Goal: Task Accomplishment & Management: Complete application form

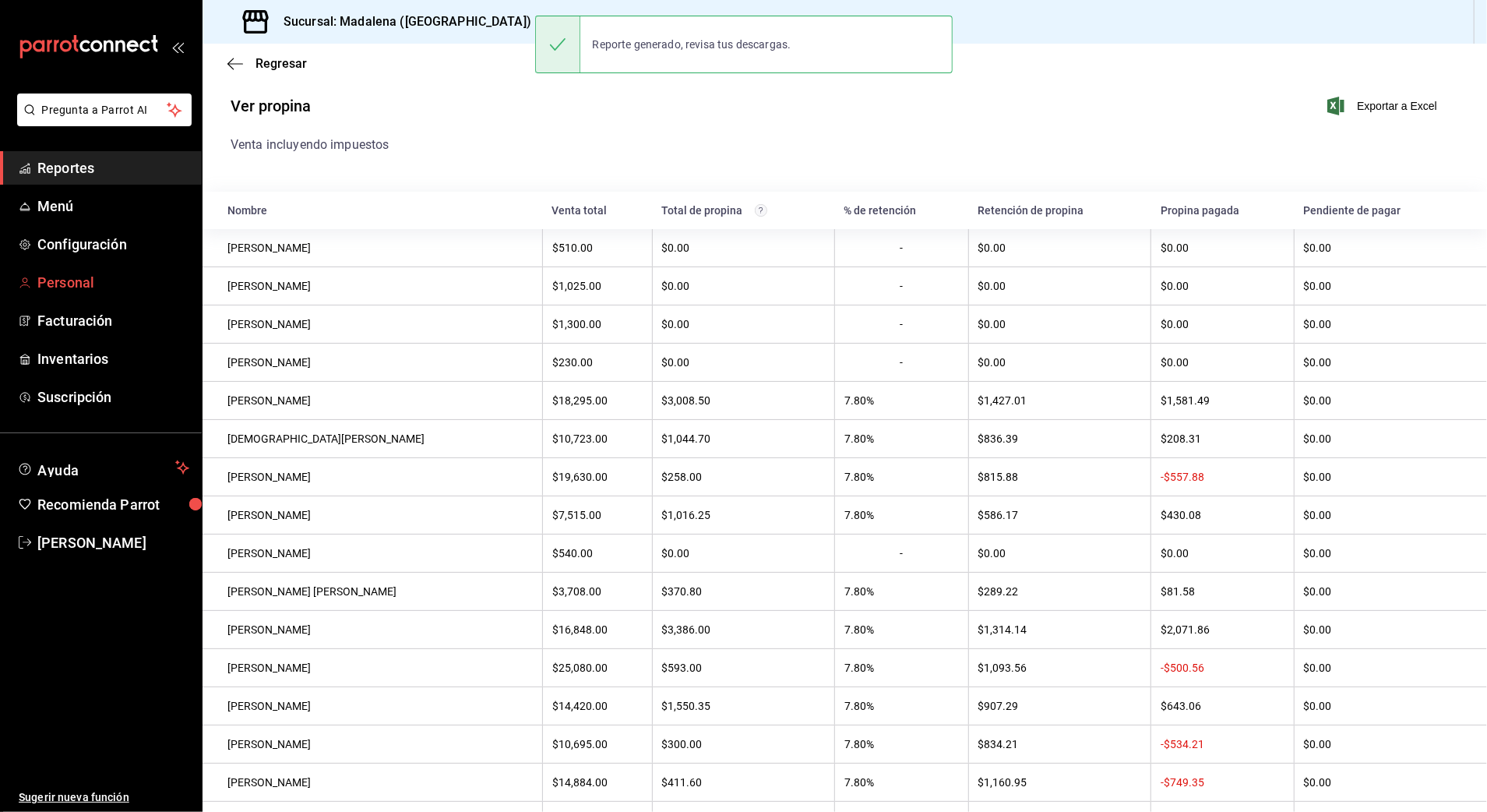
click at [53, 276] on span "Personal" at bounding box center [113, 282] width 152 height 21
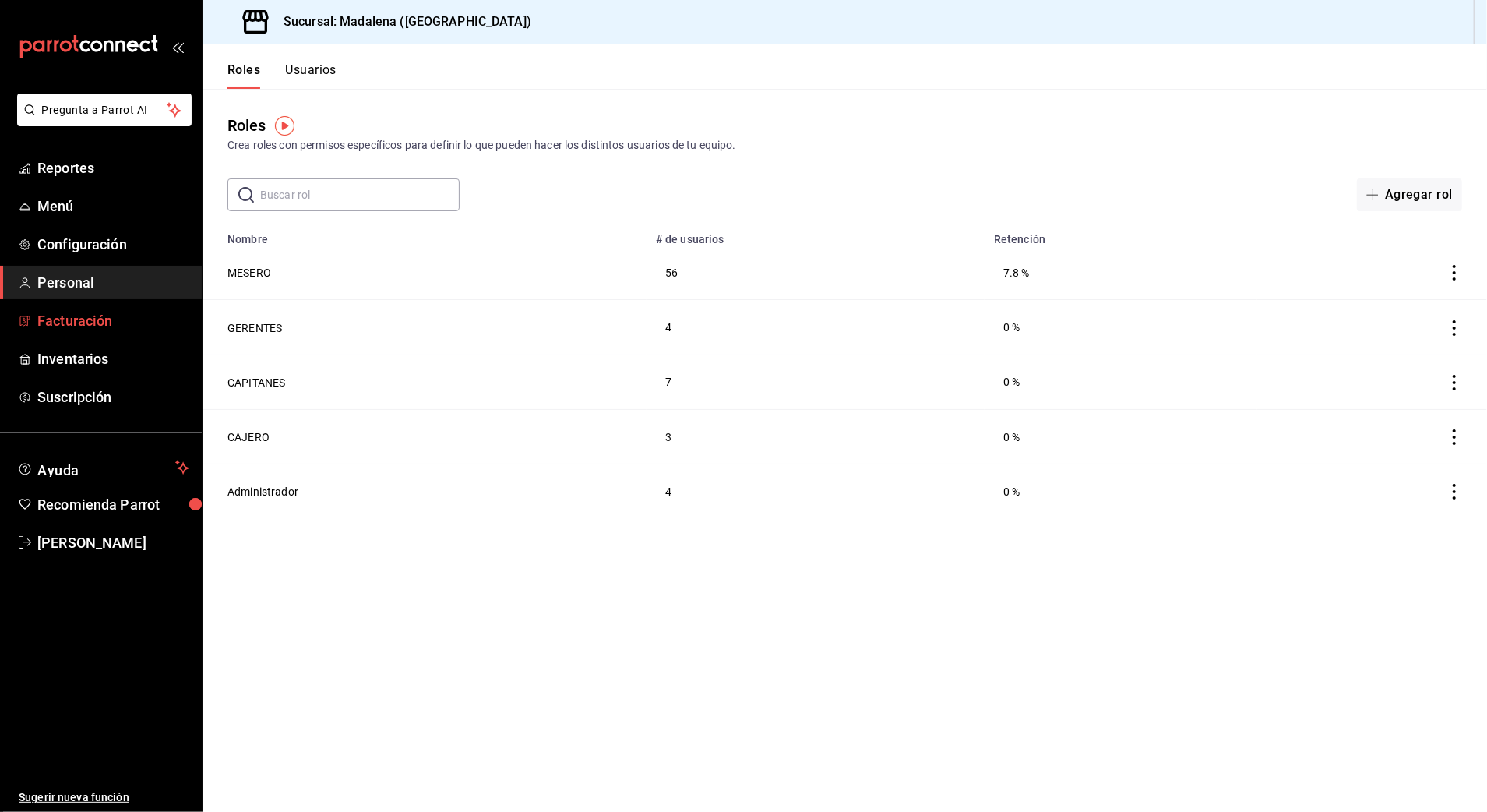
click at [93, 320] on span "Facturación" at bounding box center [113, 320] width 152 height 21
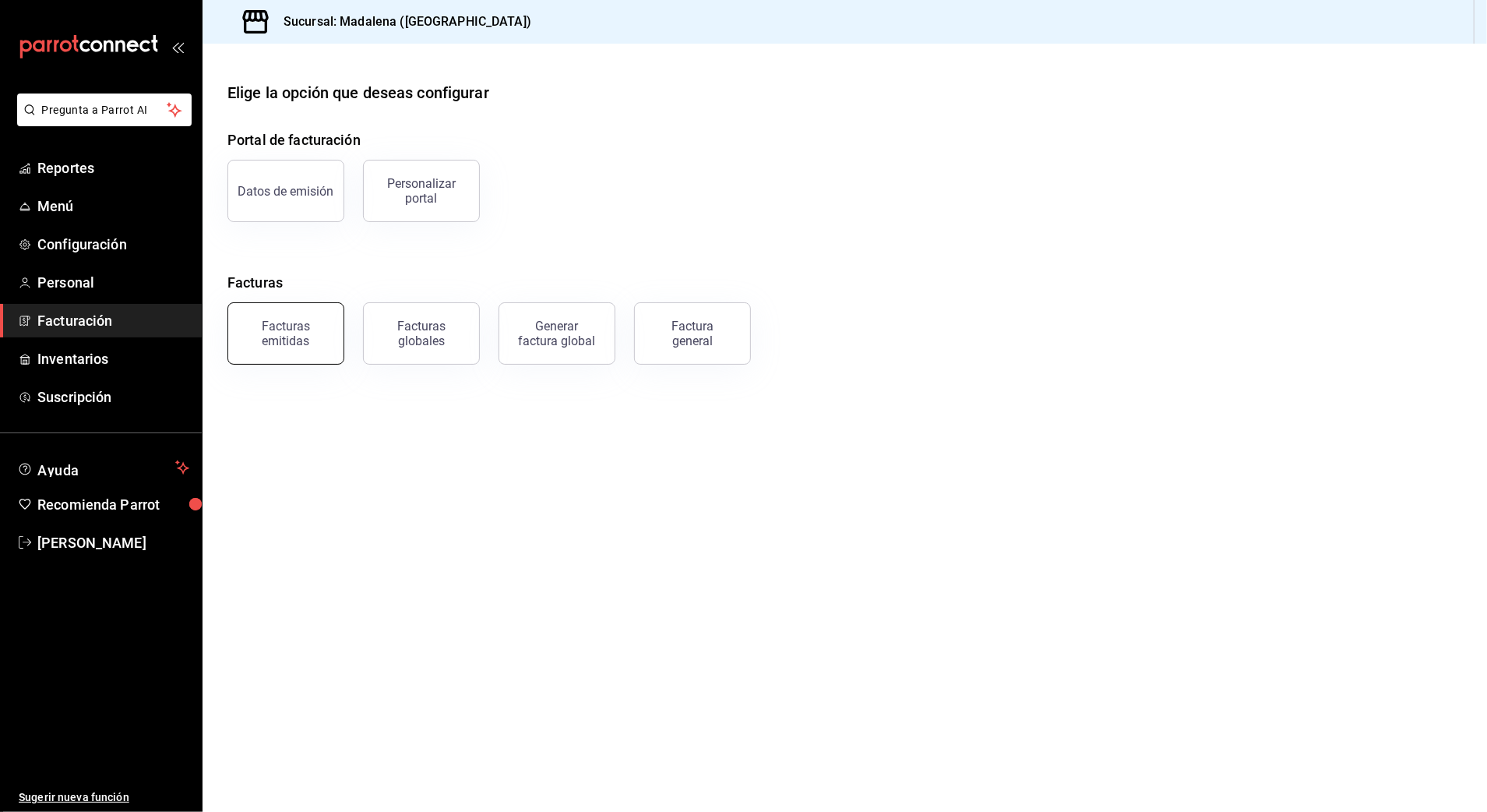
click at [304, 343] on div "Facturas emitidas" at bounding box center [285, 333] width 96 height 29
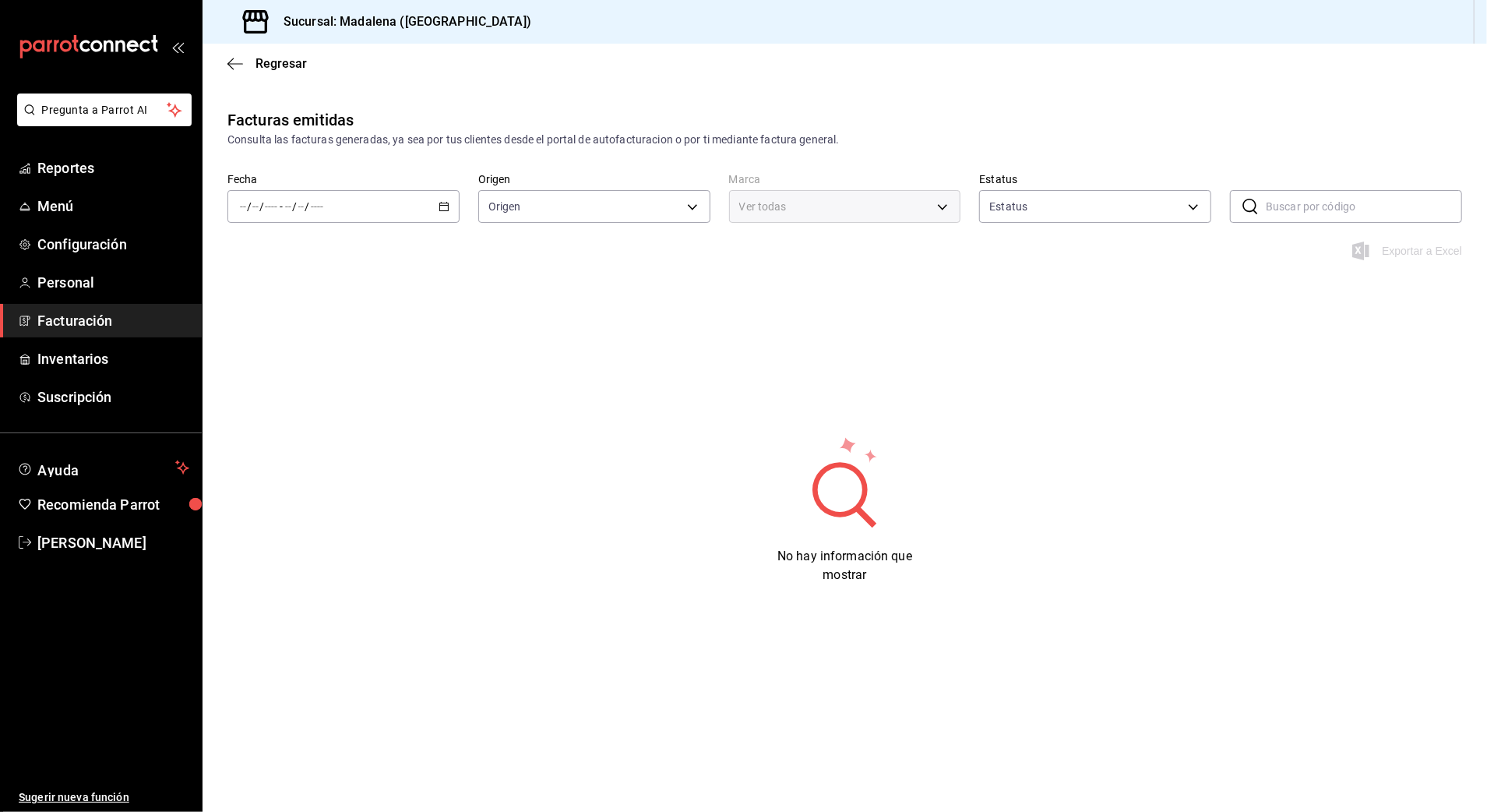
type input "ORDER_INVOICE,GENERAL_INVOICE"
type input "ACTIVE,PENDING_CANCELLATION,CANCELLED,PRE_CANCELLED"
type input "97fc4076-38f4-4943-8ede-a1fde032a47c"
click at [343, 206] on div "/ / - / /" at bounding box center [343, 206] width 232 height 33
click at [300, 356] on span "Mes actual" at bounding box center [301, 359] width 121 height 17
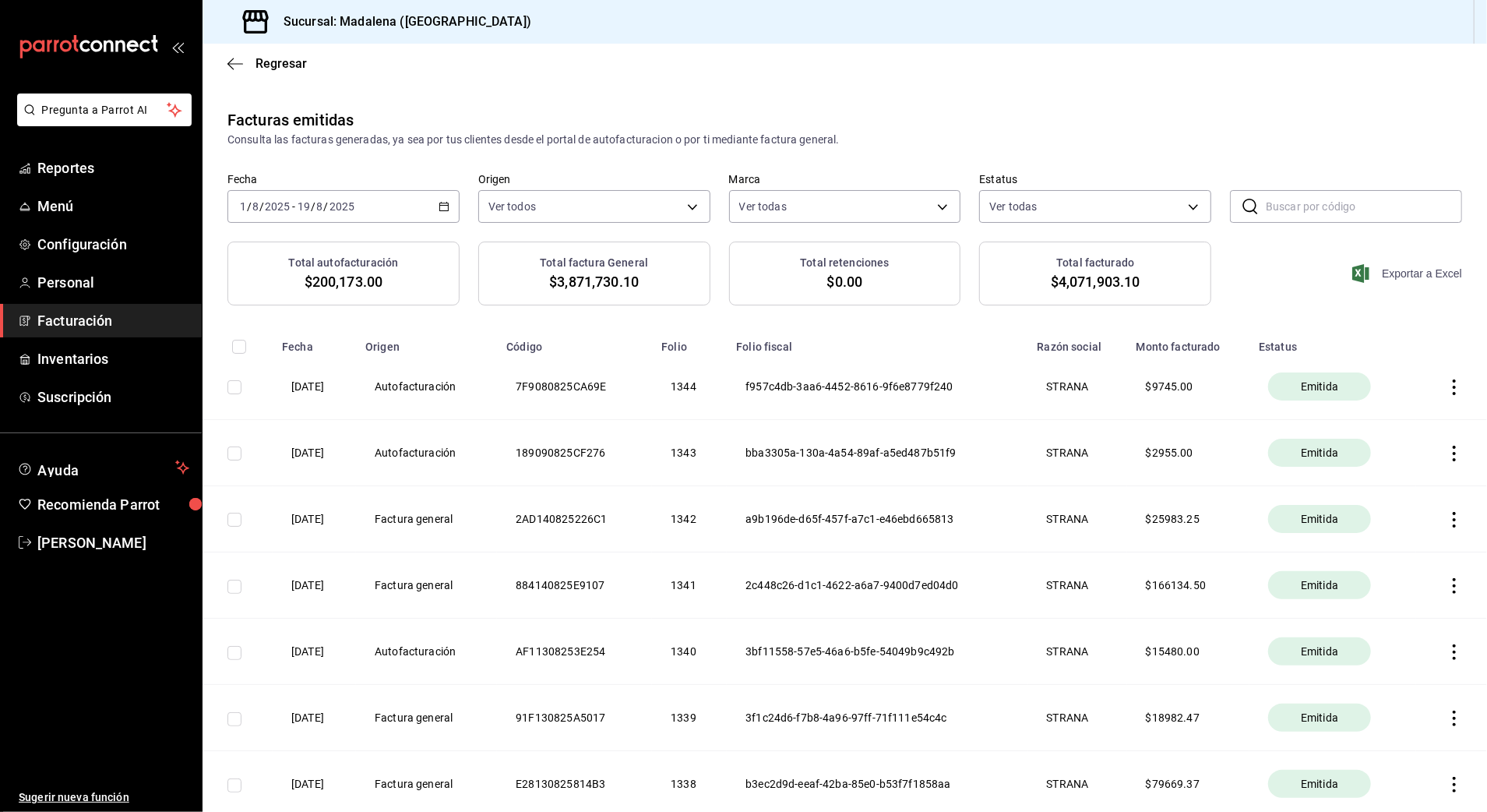
click at [1388, 274] on span "Exportar a Excel" at bounding box center [1409, 273] width 107 height 18
click at [84, 324] on span "Facturación" at bounding box center [113, 320] width 152 height 21
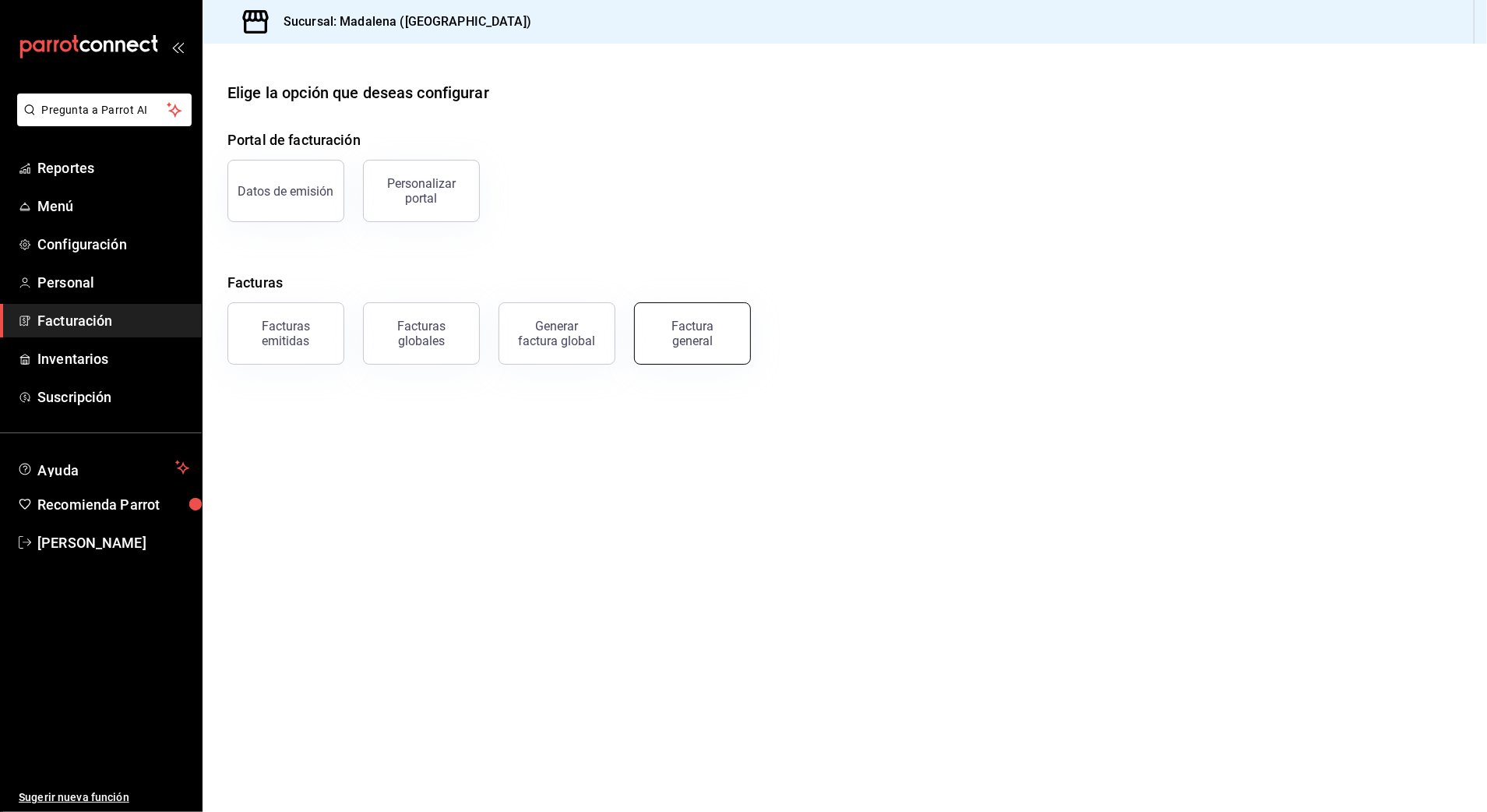
click at [715, 329] on div "Factura general" at bounding box center [692, 333] width 78 height 29
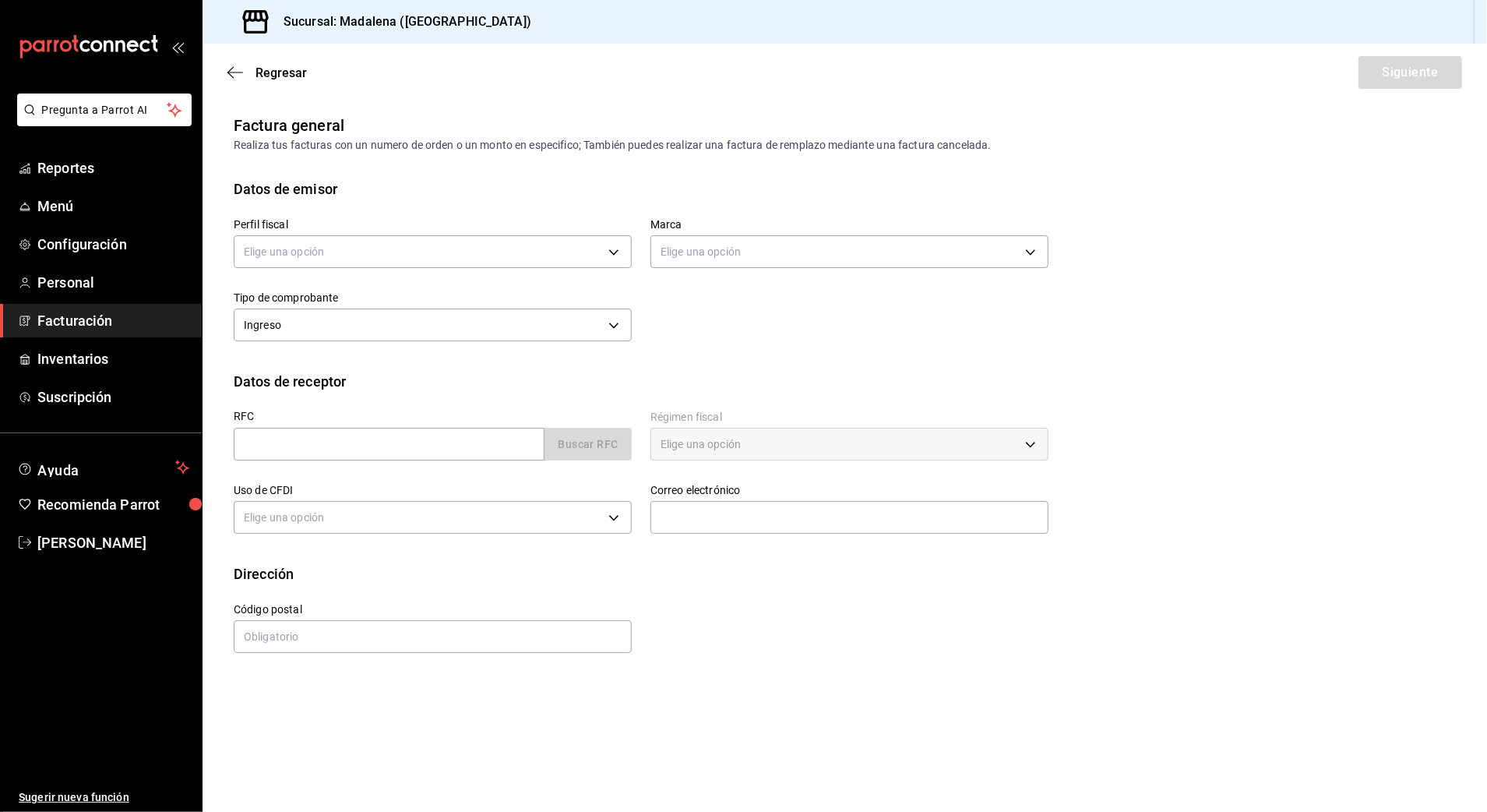
click at [387, 231] on div "Elige una opción" at bounding box center [433, 249] width 398 height 41
click at [371, 247] on body "Pregunta a Parrot AI Reportes Menú Configuración Personal Facturación Inventari…" at bounding box center [744, 406] width 1487 height 812
click at [306, 325] on li "STRANA" at bounding box center [433, 331] width 397 height 29
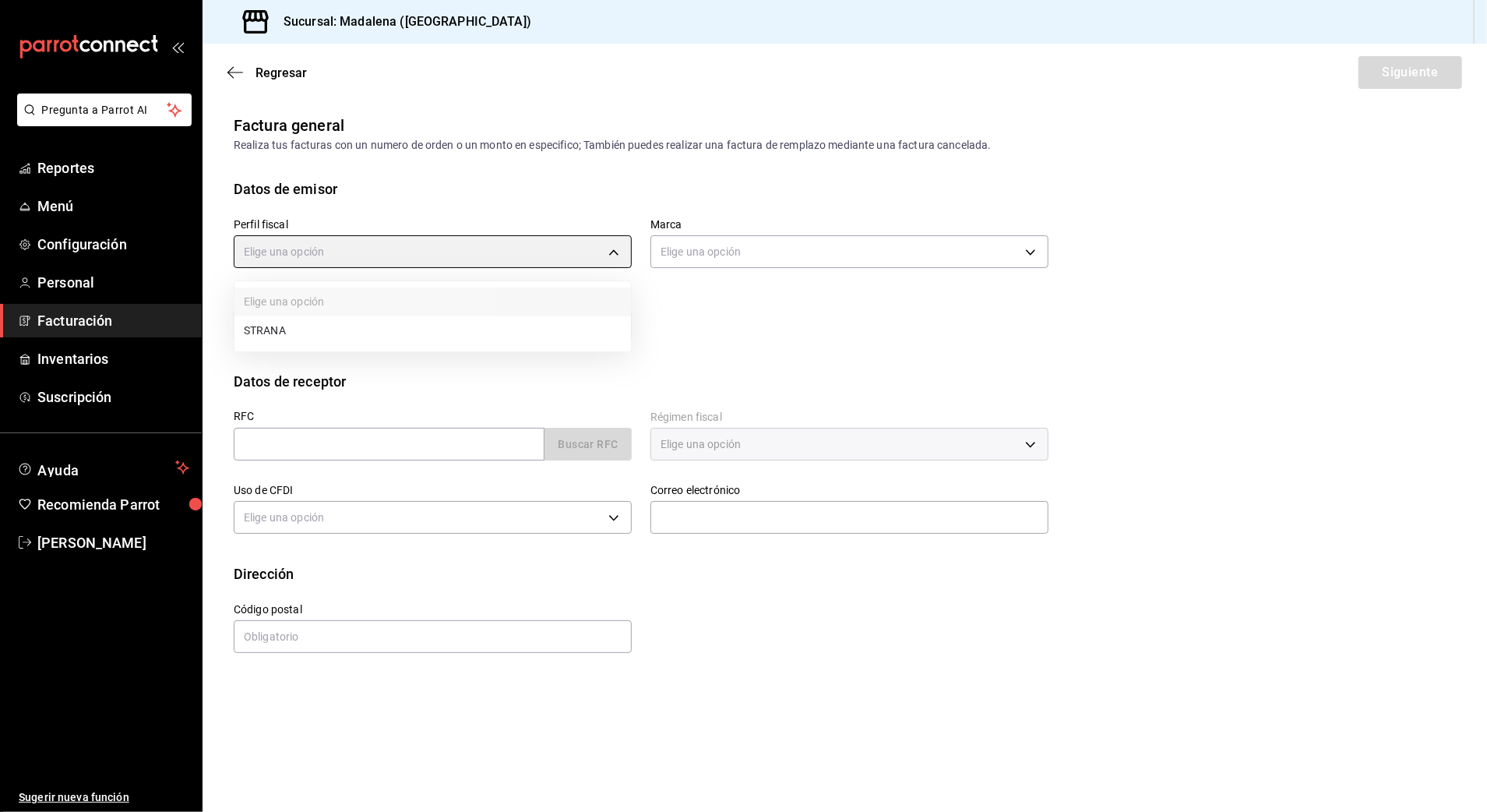
type input "388baf41-a161-4082-91d8-8e4fee6b806d"
type input "97fc4076-38f4-4943-8ede-a1fde032a47c"
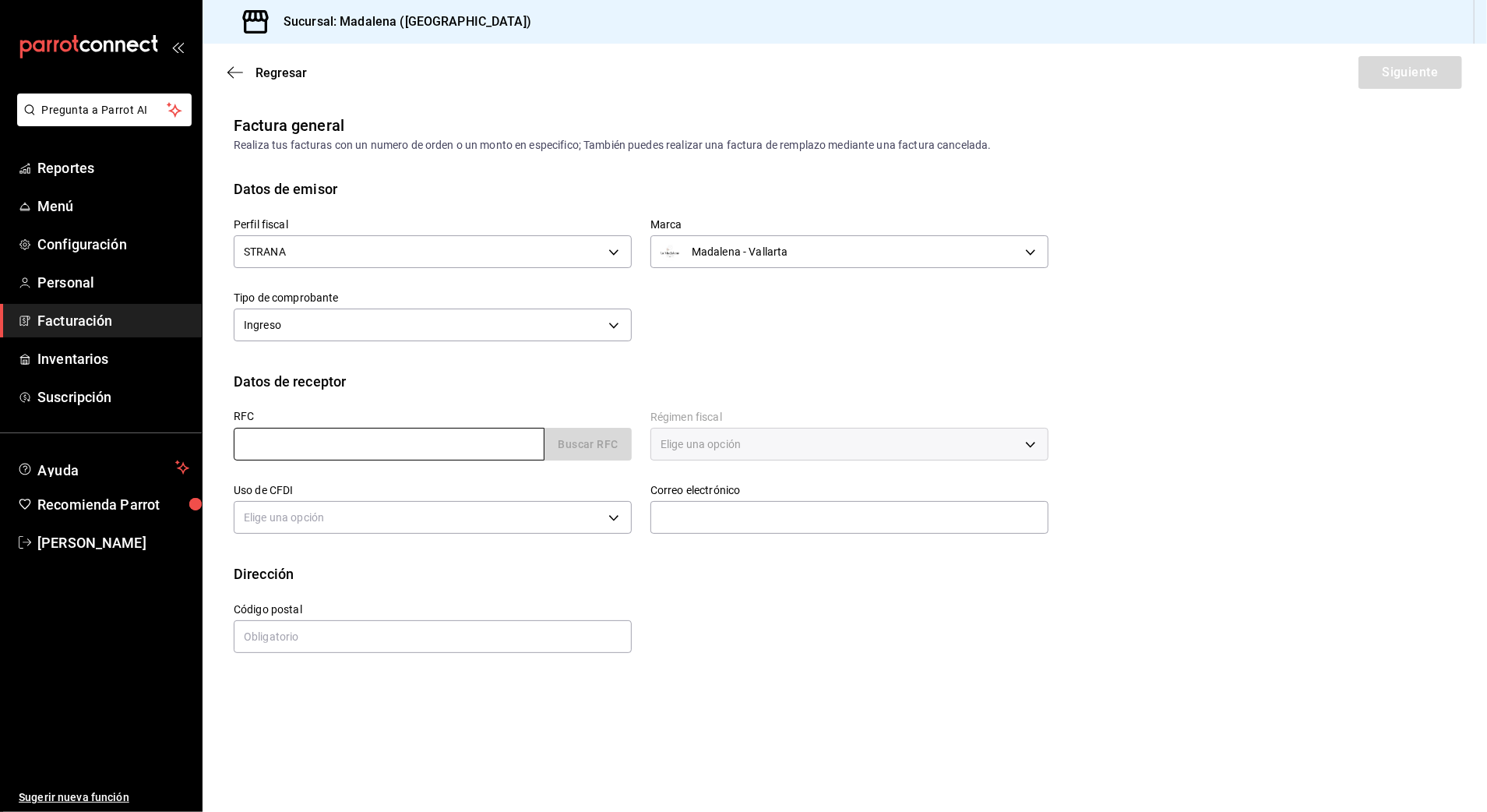
click at [326, 439] on input "text" at bounding box center [389, 444] width 311 height 33
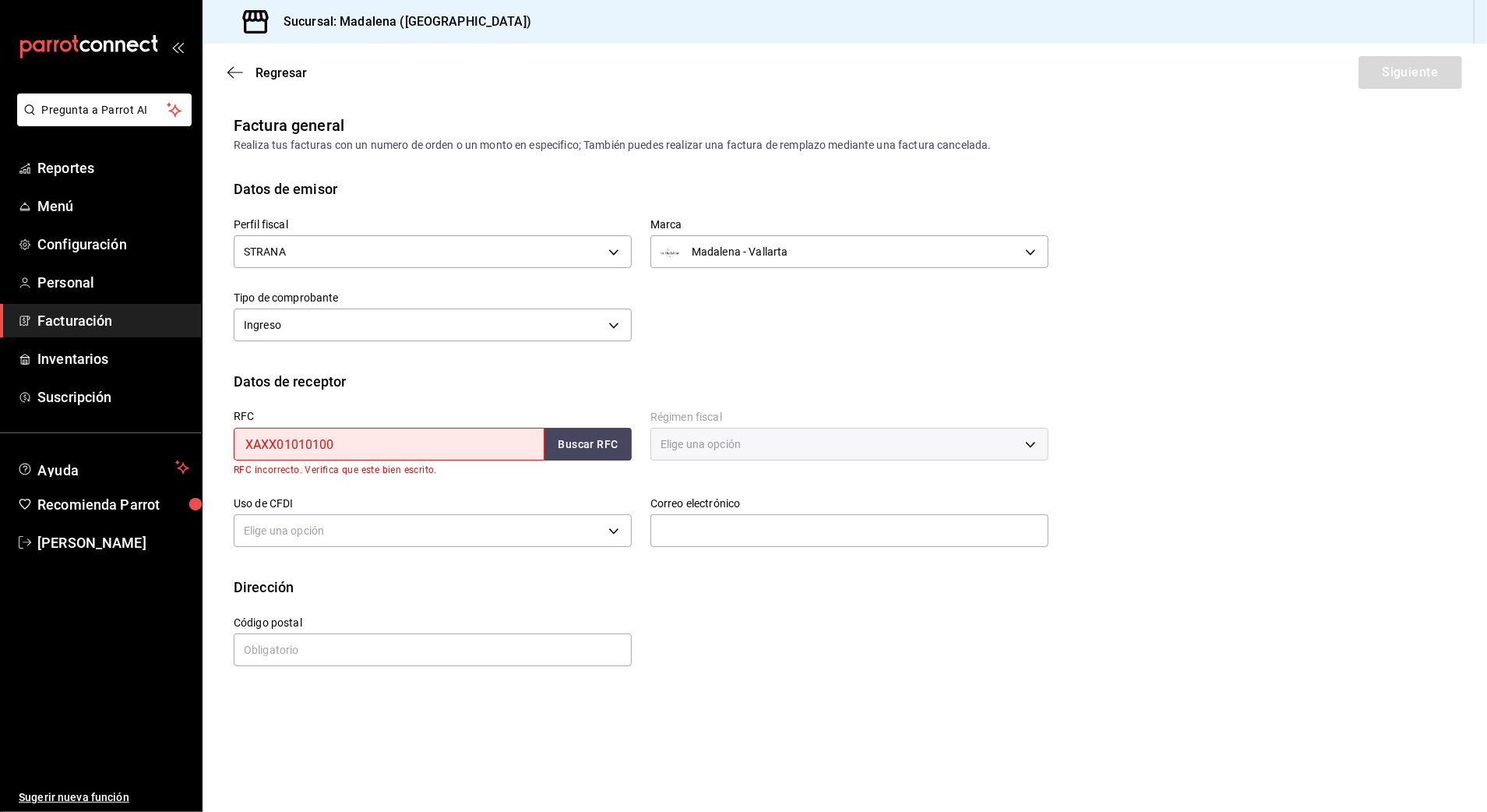
type input "XAXX010101000"
type input "48333"
type input "616"
type input "S01"
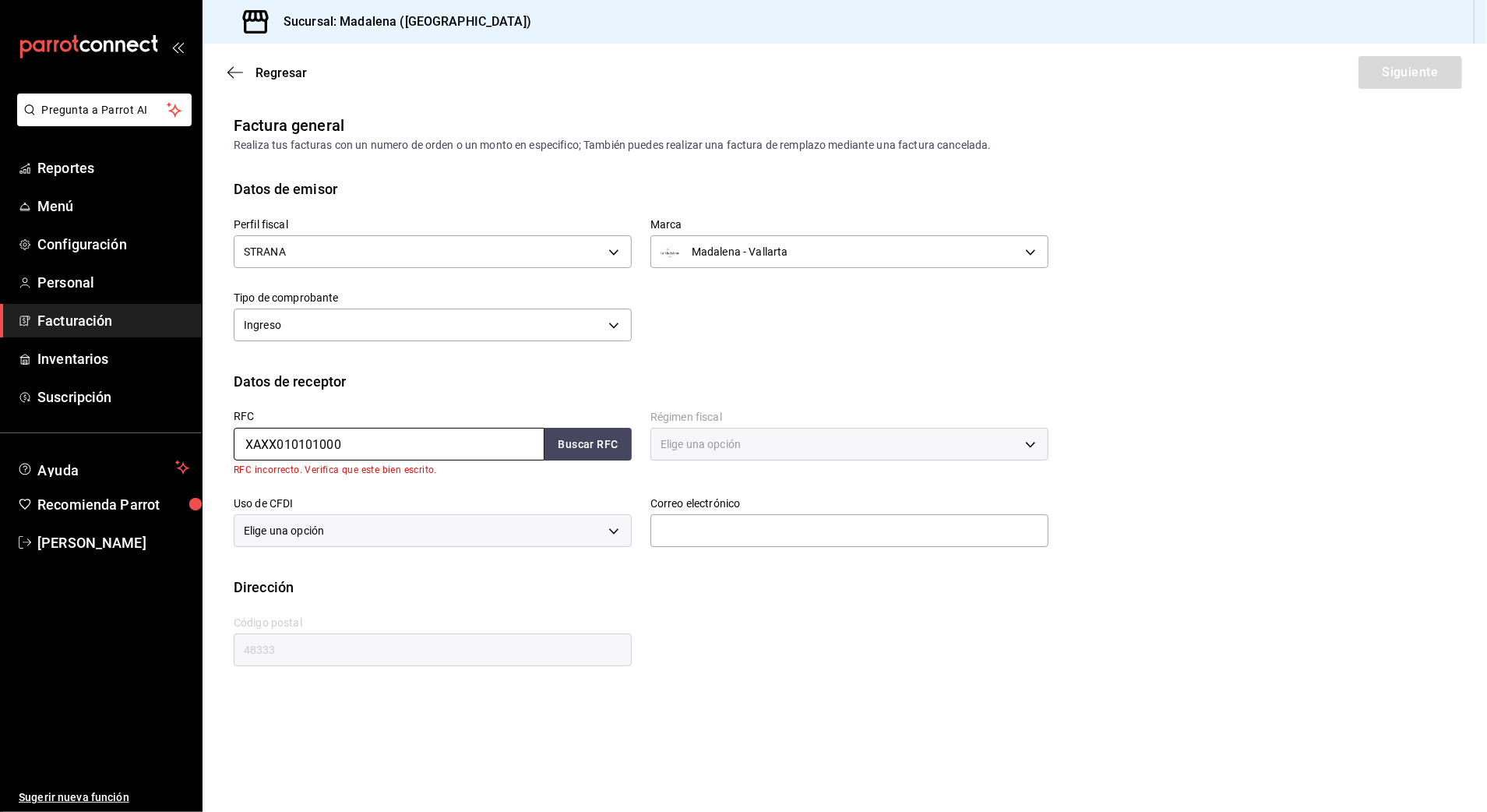
type input "XAXX010101000"
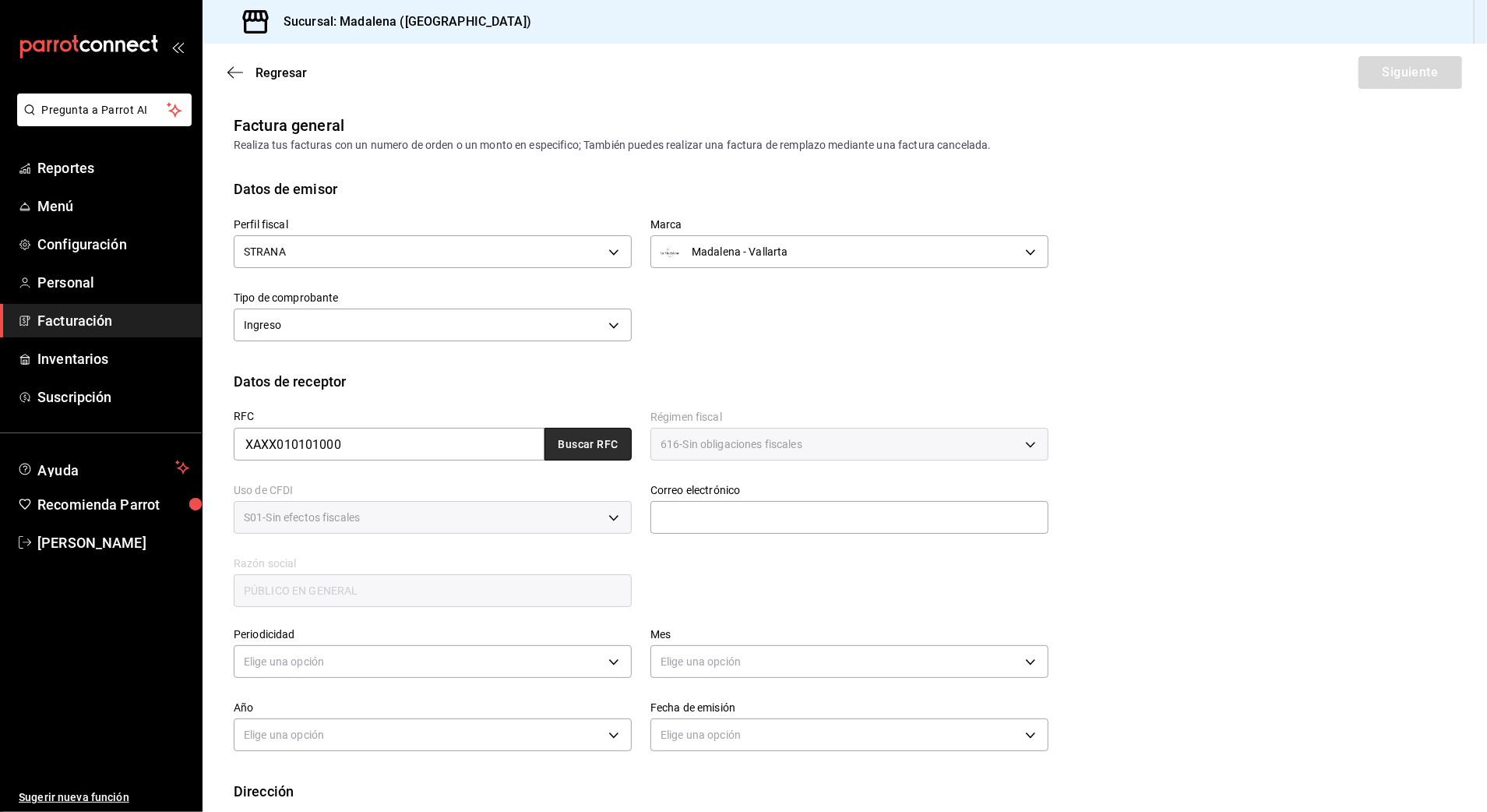
click at [572, 445] on button "Buscar RFC" at bounding box center [587, 444] width 87 height 33
type input "[EMAIL_ADDRESS][DOMAIN_NAME]"
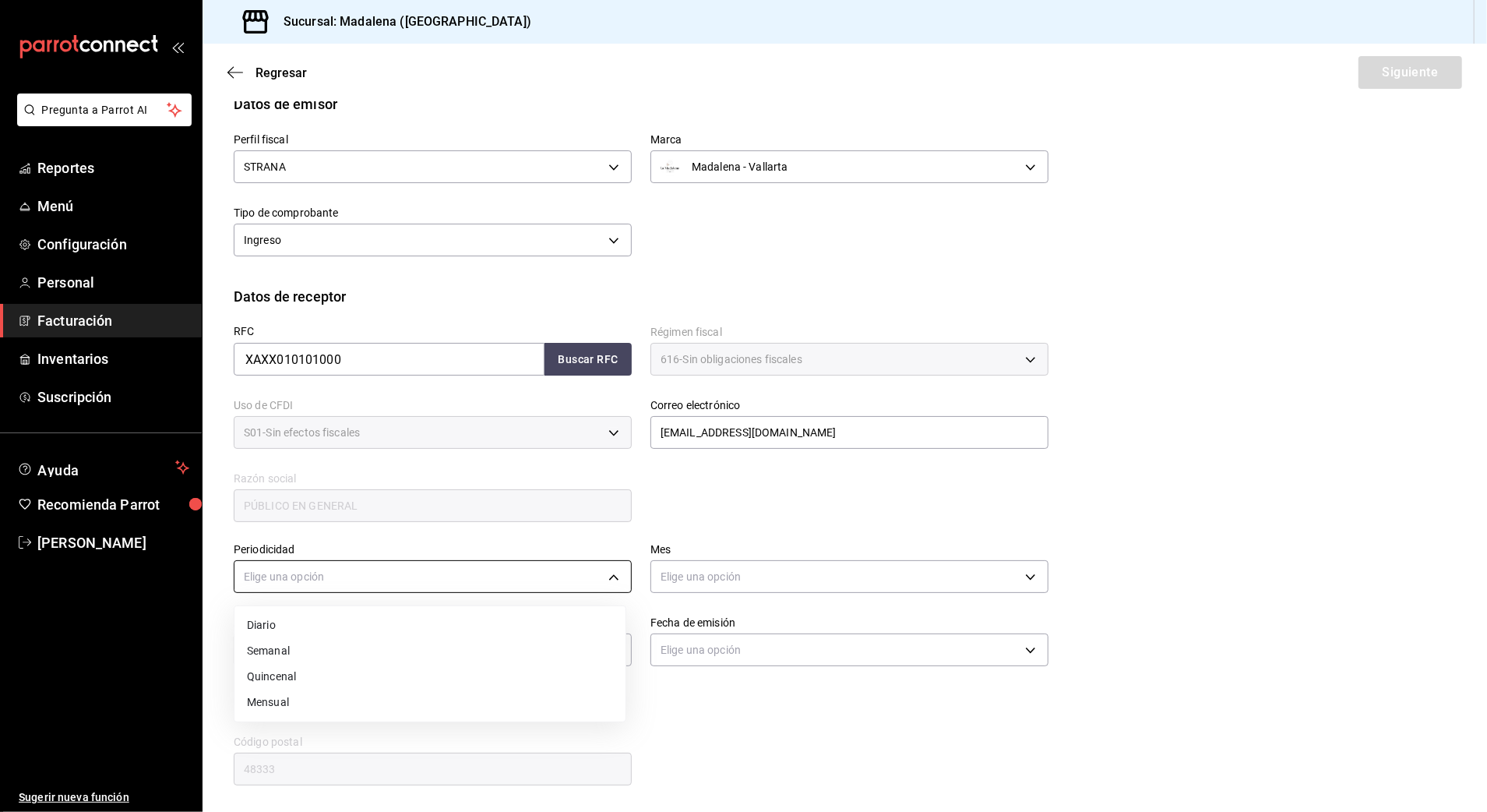
click at [397, 577] on body "Pregunta a Parrot AI Reportes Menú Configuración Personal Facturación Inventari…" at bounding box center [744, 406] width 1487 height 812
click at [276, 651] on li "Semanal" at bounding box center [430, 651] width 391 height 25
drag, startPoint x: 401, startPoint y: 566, endPoint x: 312, endPoint y: 617, distance: 102.6
click at [400, 569] on body "Pregunta a Parrot AI Reportes Menú Configuración Personal Facturación Inventari…" at bounding box center [744, 406] width 1487 height 812
click at [296, 620] on li "Diario" at bounding box center [430, 625] width 391 height 25
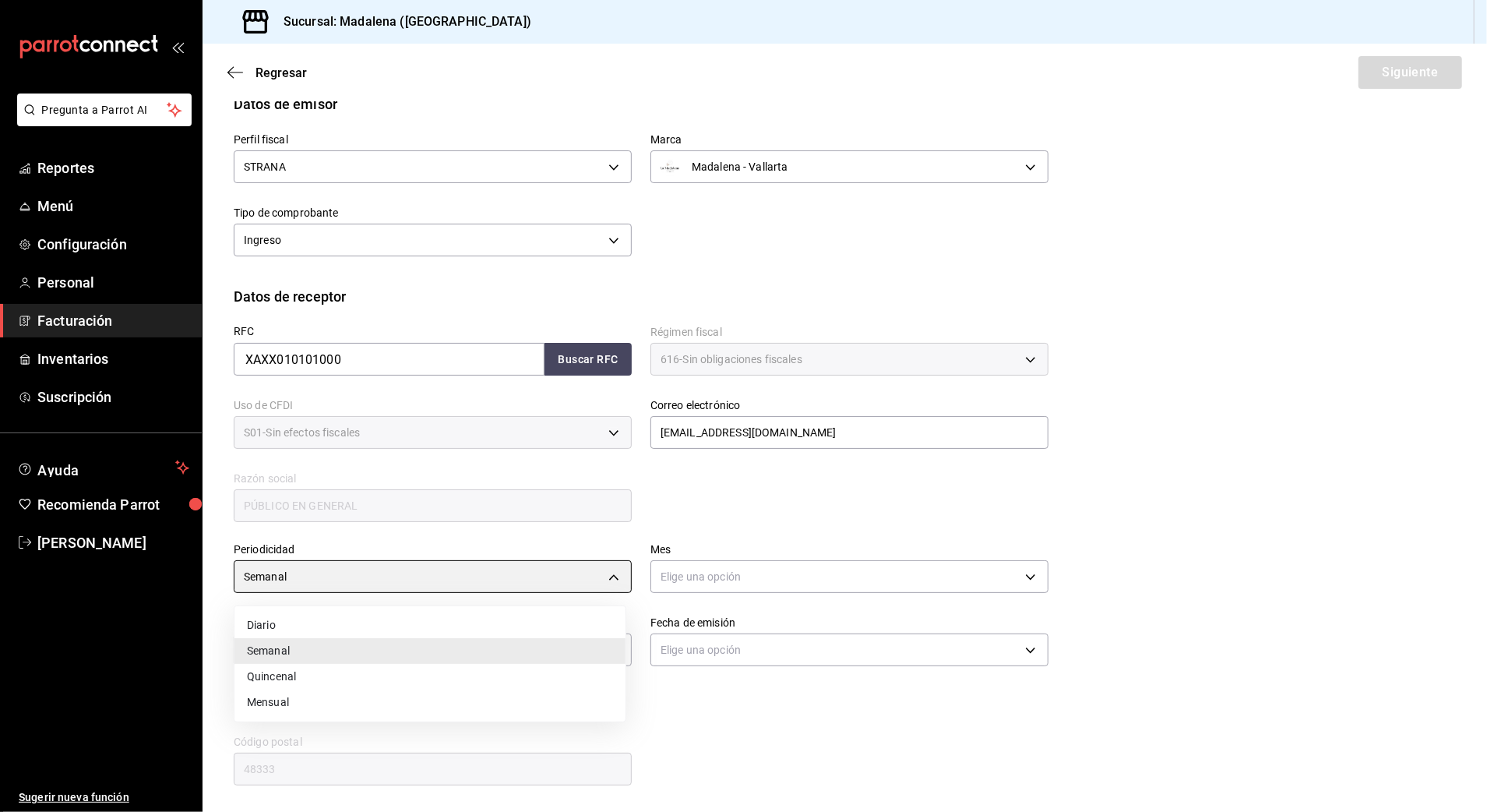
type input "DAILY"
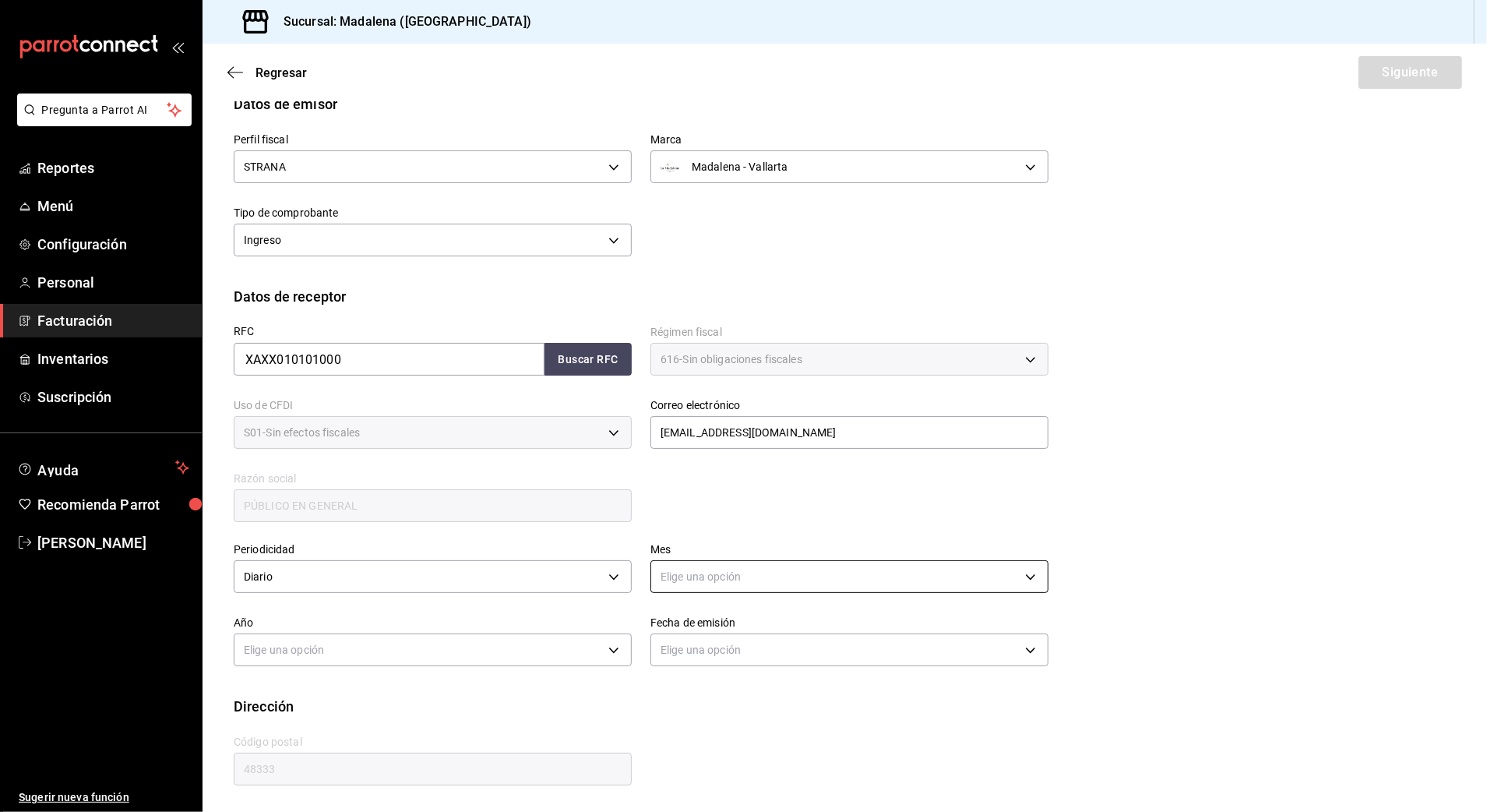
click at [767, 580] on body "Pregunta a Parrot AI Reportes Menú Configuración Personal Facturación Inventari…" at bounding box center [744, 406] width 1487 height 812
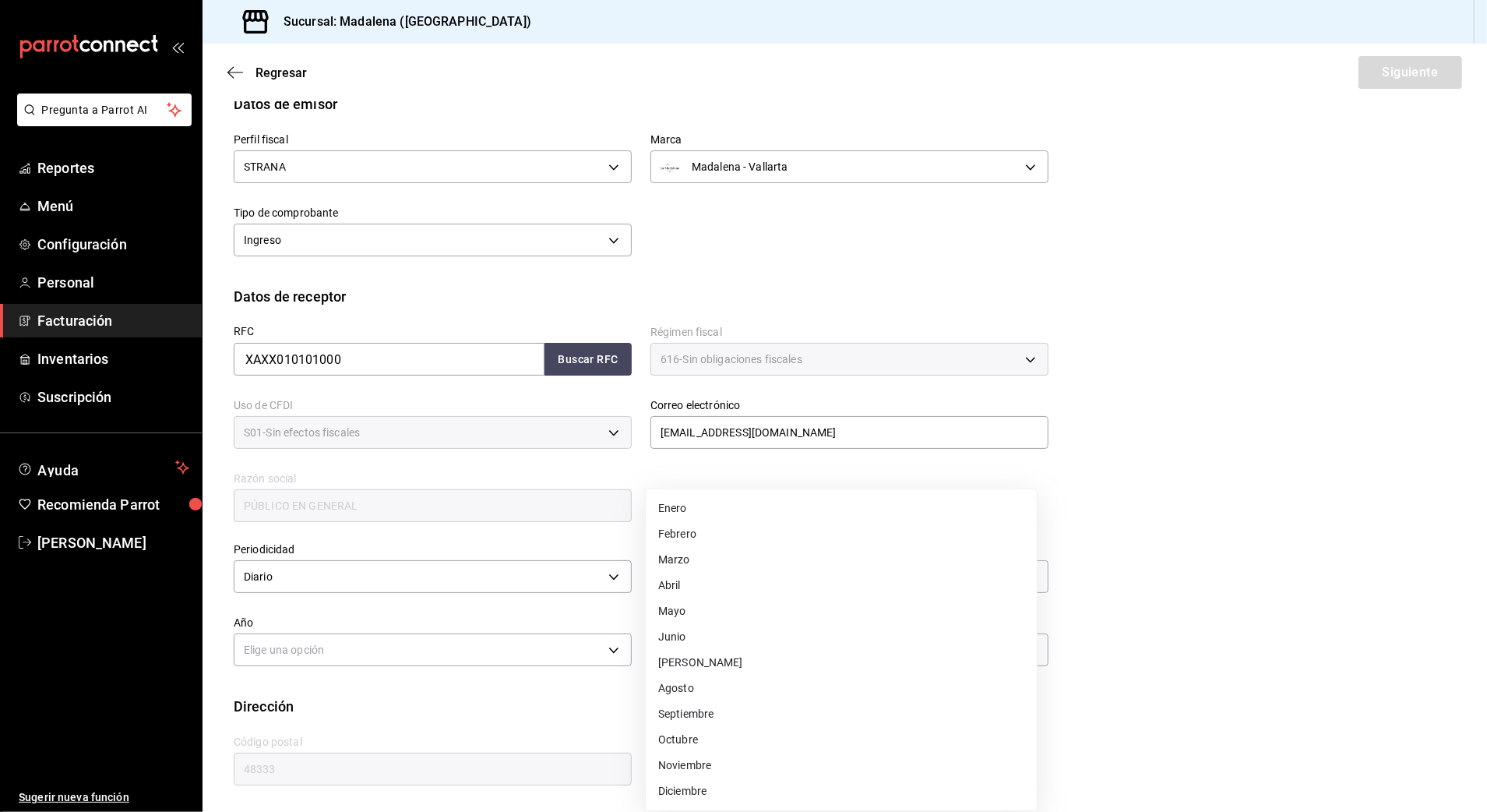
drag, startPoint x: 703, startPoint y: 682, endPoint x: 684, endPoint y: 677, distance: 19.6
click at [702, 682] on li "Agosto" at bounding box center [841, 688] width 391 height 25
type input "8"
click at [434, 645] on body "Pregunta a Parrot AI Reportes Menú Configuración Personal Facturación Inventari…" at bounding box center [744, 406] width 1487 height 812
click at [262, 702] on li "2025" at bounding box center [430, 698] width 391 height 25
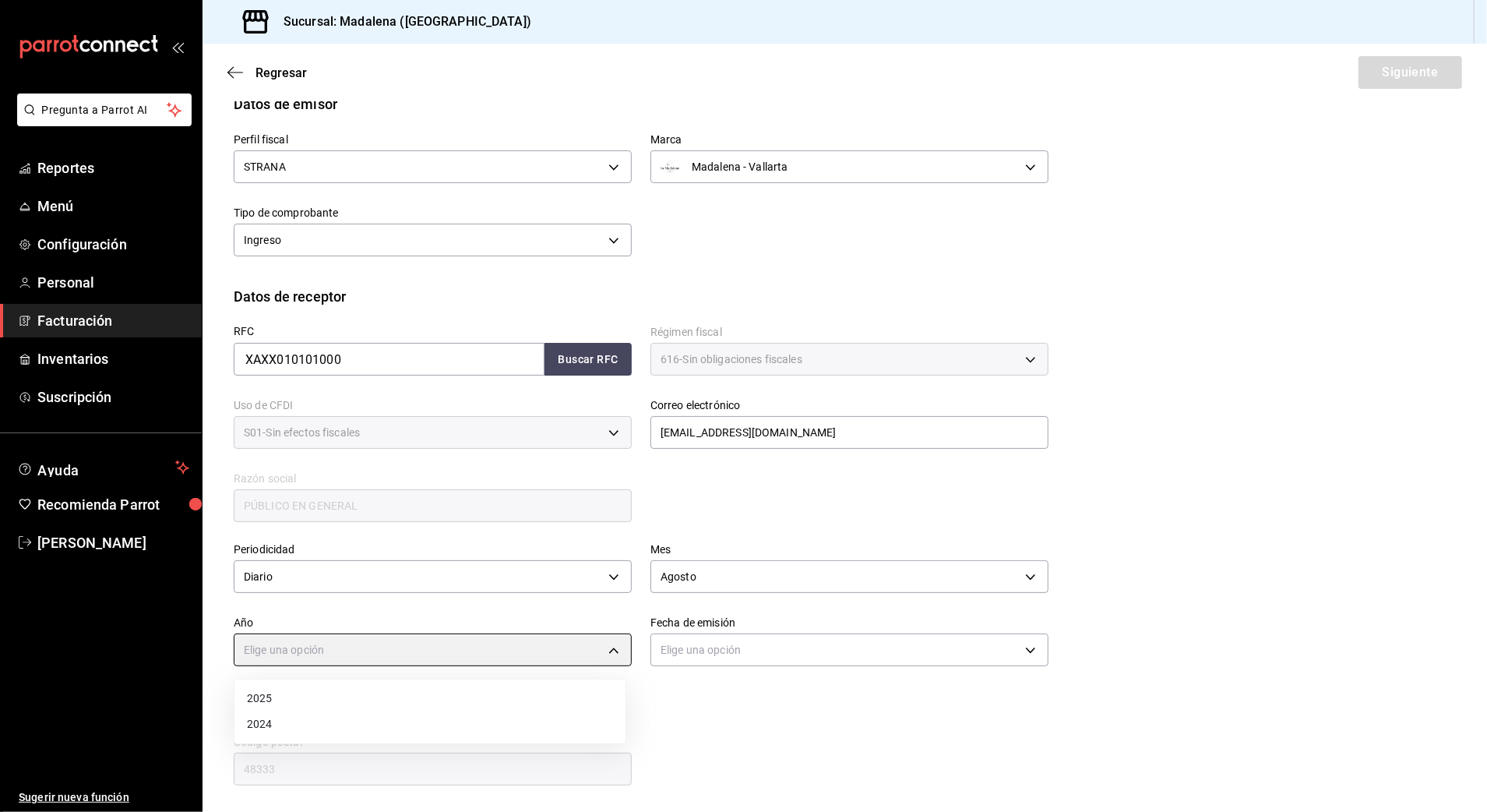
type input "2025"
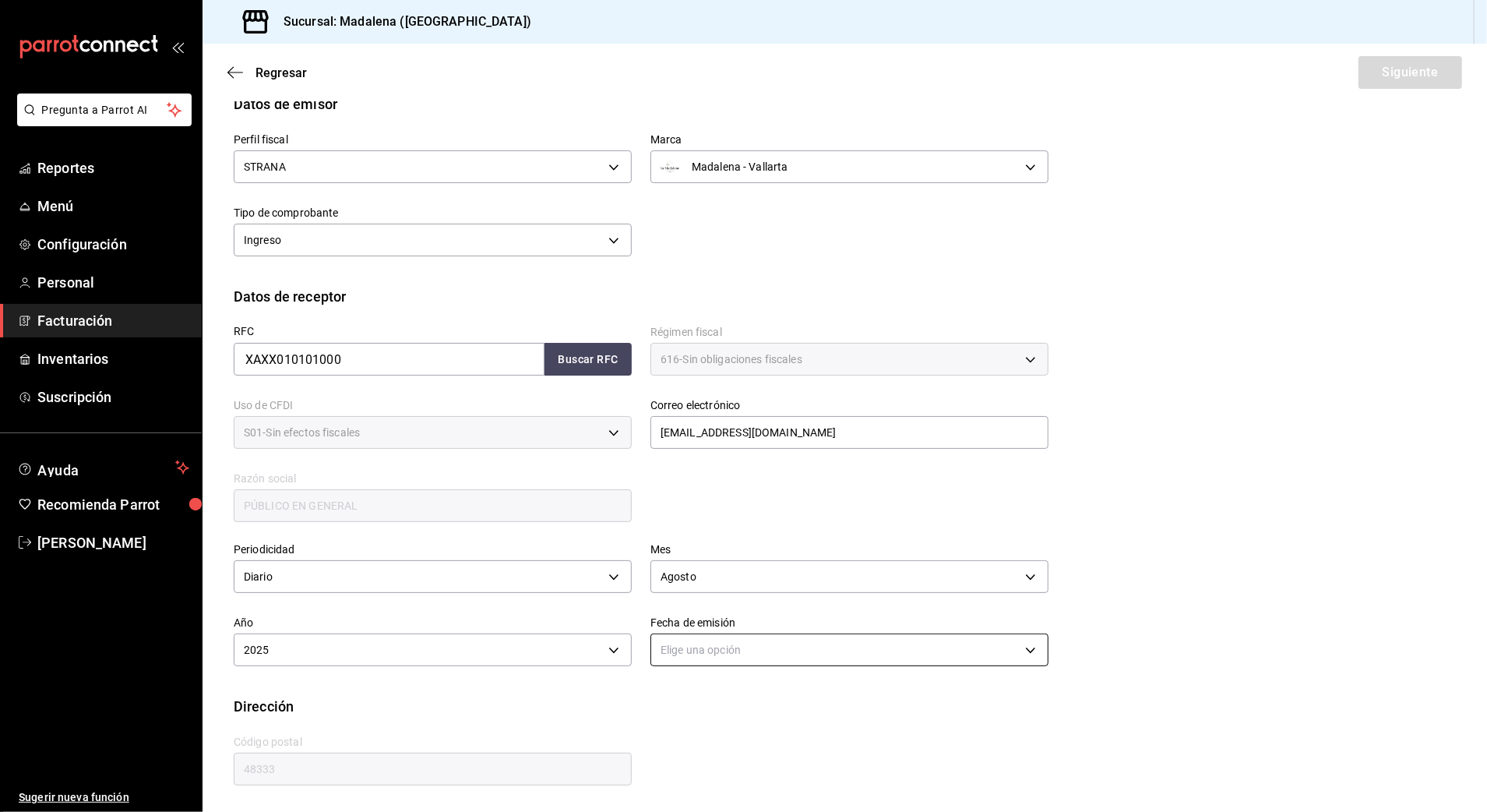
click at [716, 659] on body "Pregunta a Parrot AI Reportes Menú Configuración Personal Facturación Inventari…" at bounding box center [744, 406] width 1487 height 812
click at [683, 705] on li "Hoy" at bounding box center [841, 698] width 391 height 25
type input "[DATE]"
click at [1225, 288] on div "Datos de receptor" at bounding box center [845, 296] width 1222 height 21
click at [1394, 78] on button "Siguiente" at bounding box center [1410, 72] width 104 height 33
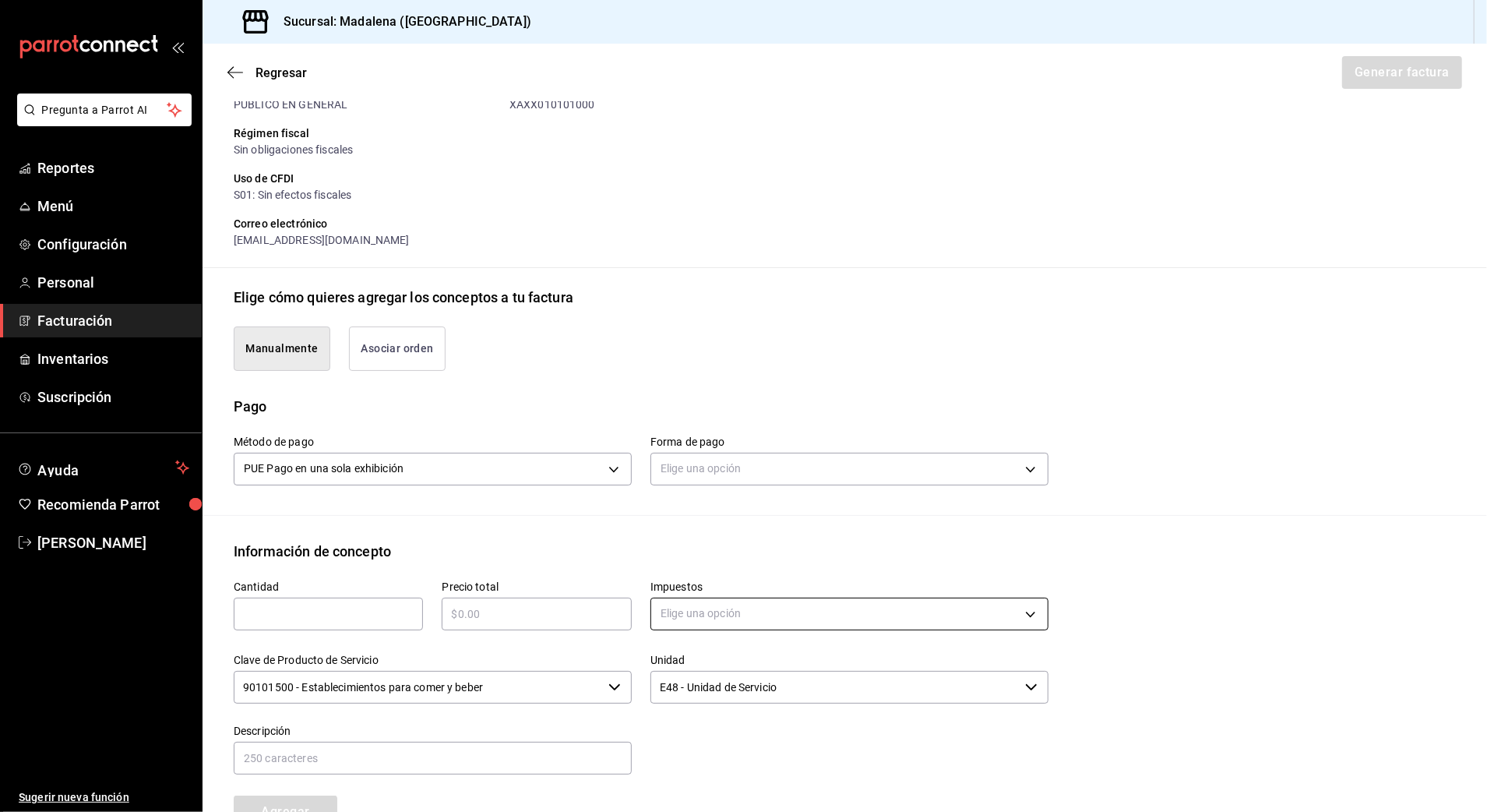
scroll to position [293, 0]
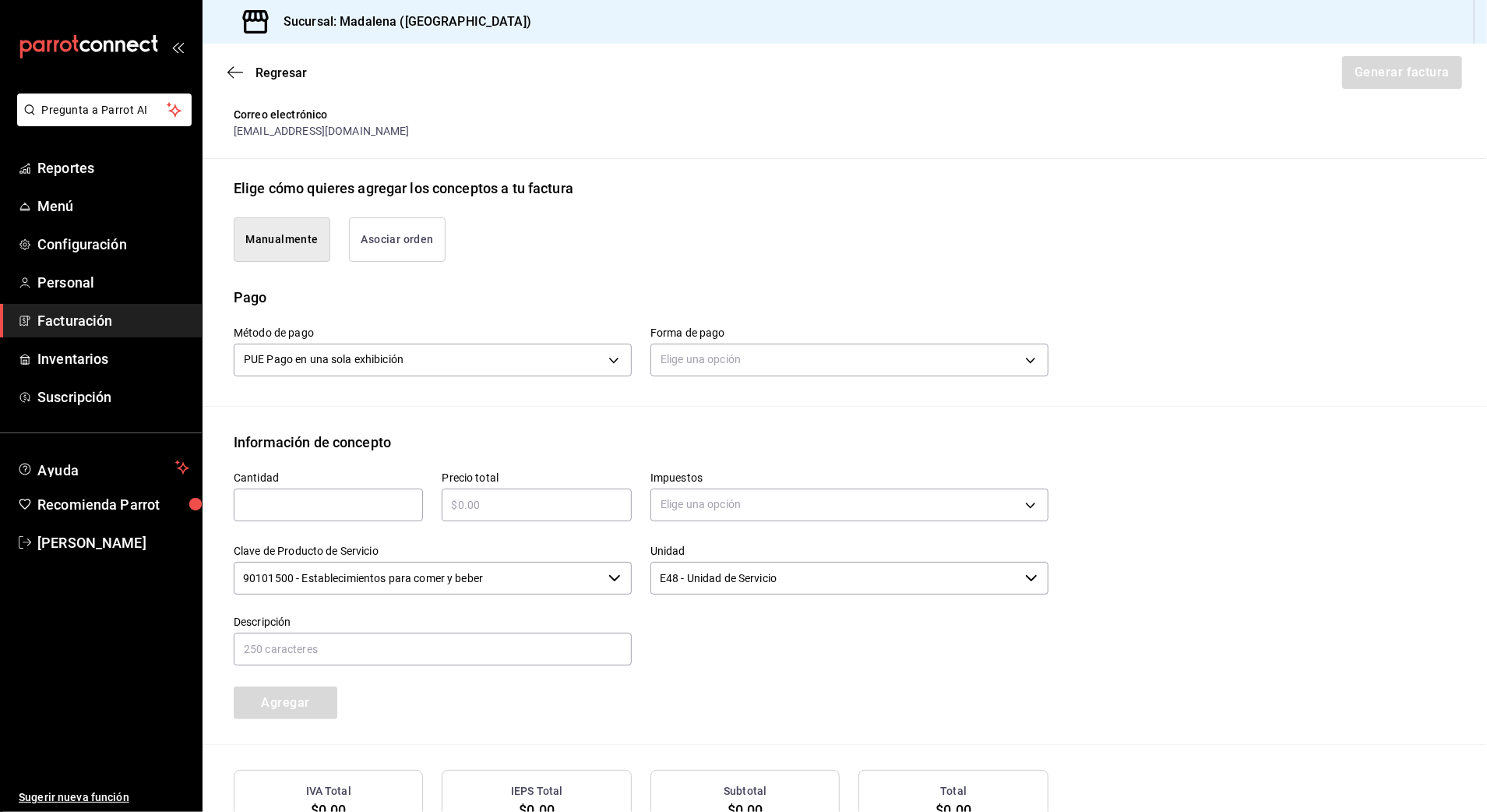
click at [763, 378] on div "Elige una opción" at bounding box center [849, 358] width 398 height 41
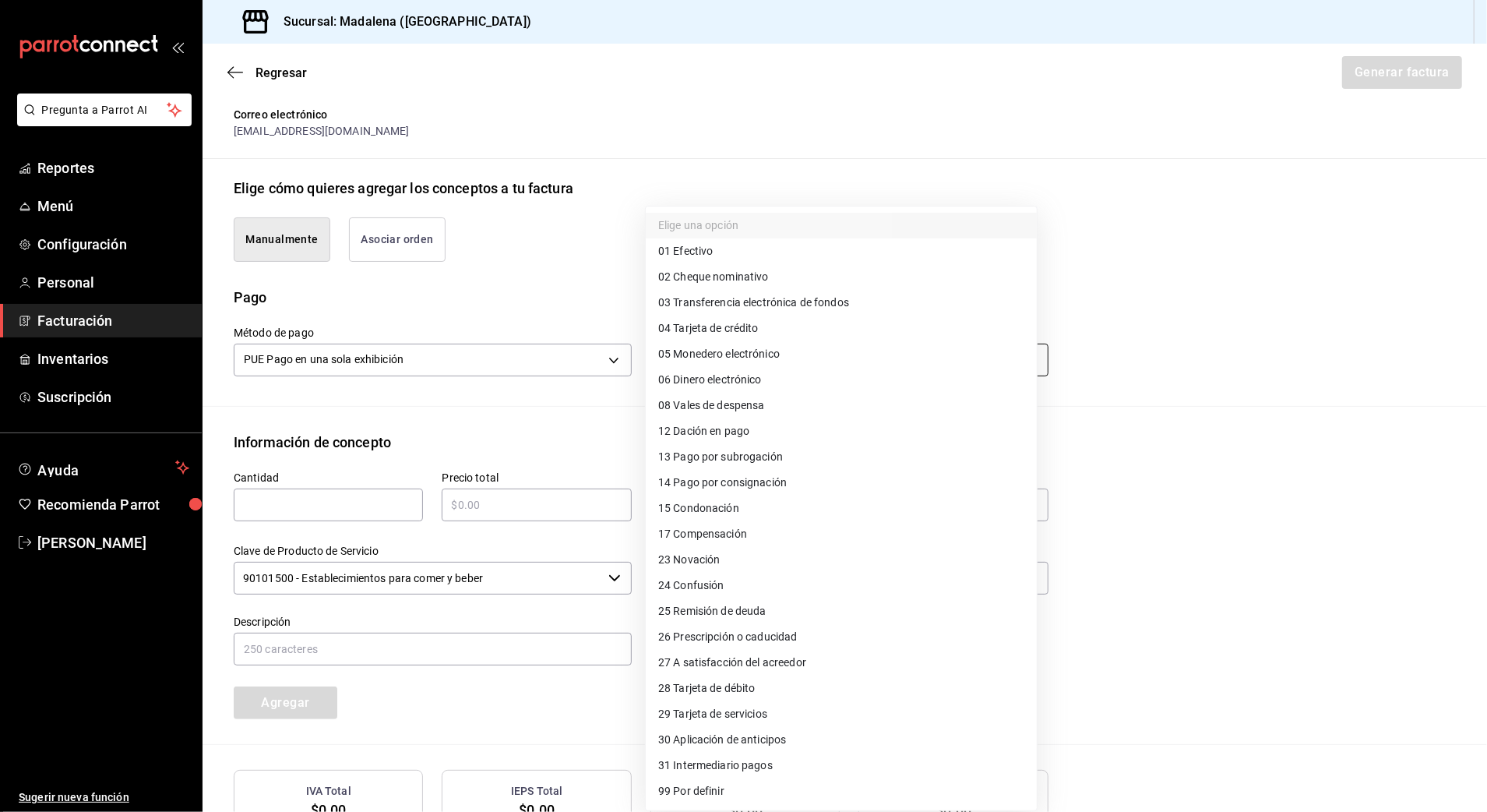
click at [768, 359] on body "Pregunta a Parrot AI Reportes Menú Configuración Personal Facturación Inventari…" at bounding box center [744, 406] width 1487 height 812
click at [734, 324] on span "04 Tarjeta de crédito" at bounding box center [708, 328] width 100 height 17
type input "04"
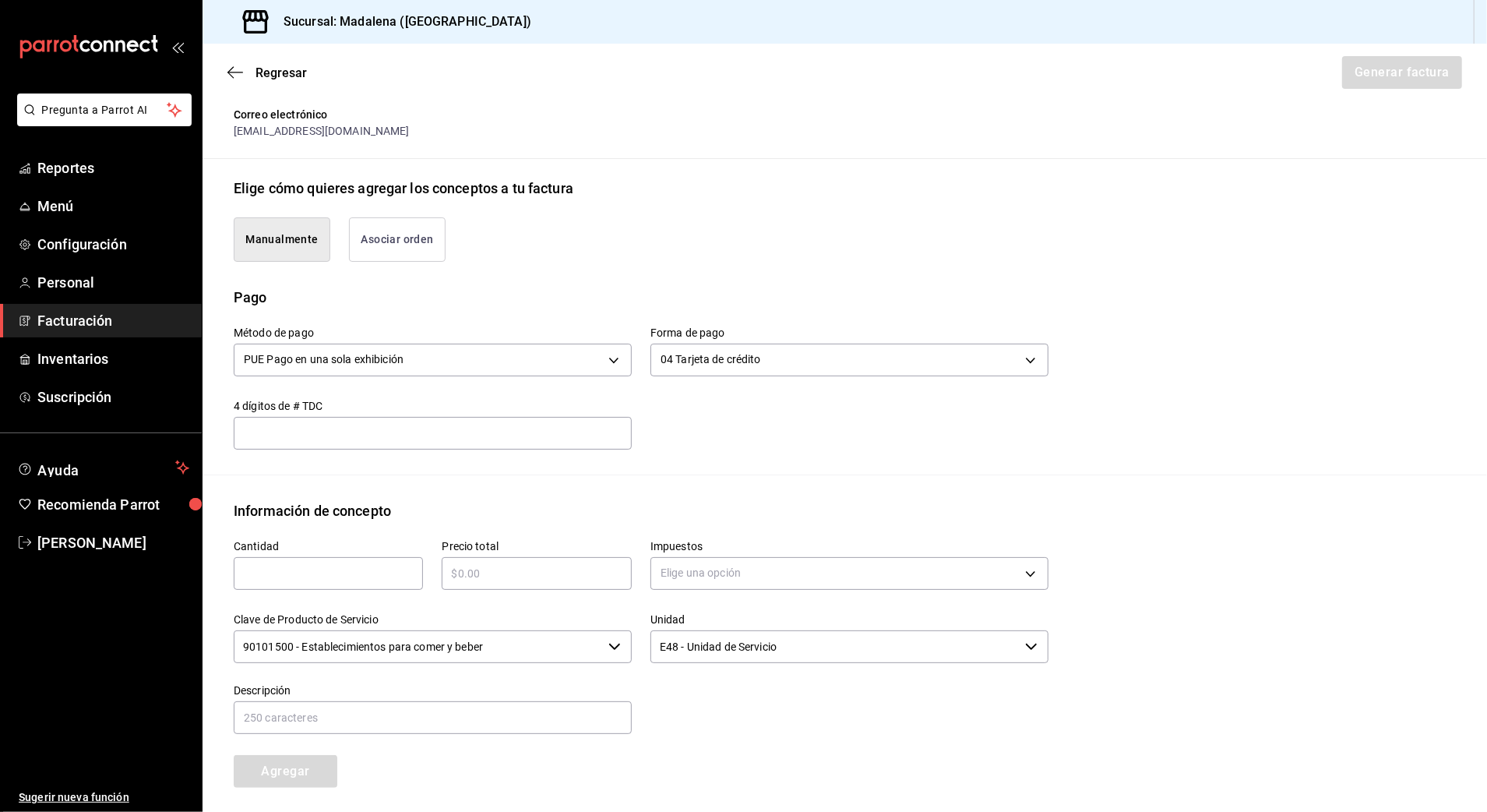
click at [313, 556] on div "Cantidad ​" at bounding box center [328, 565] width 190 height 50
click at [299, 583] on div "​" at bounding box center [328, 573] width 190 height 33
type input "1"
type input "$118209.85"
click at [771, 574] on body "Pregunta a Parrot AI Reportes Menú Configuración Personal Facturación Inventari…" at bounding box center [744, 406] width 1487 height 812
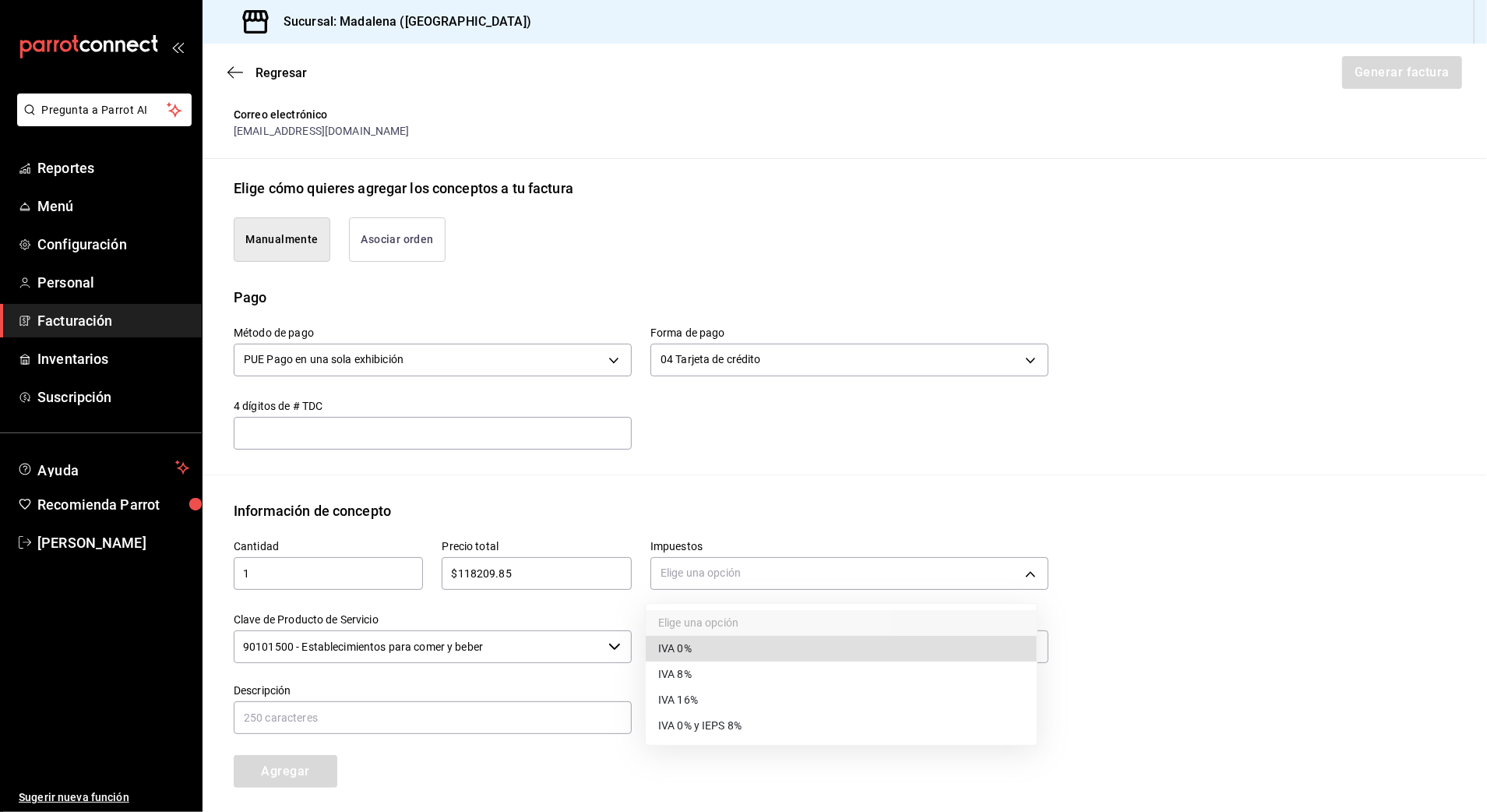
drag, startPoint x: 695, startPoint y: 692, endPoint x: 575, endPoint y: 641, distance: 130.4
click at [693, 692] on span "IVA 16%" at bounding box center [678, 700] width 40 height 17
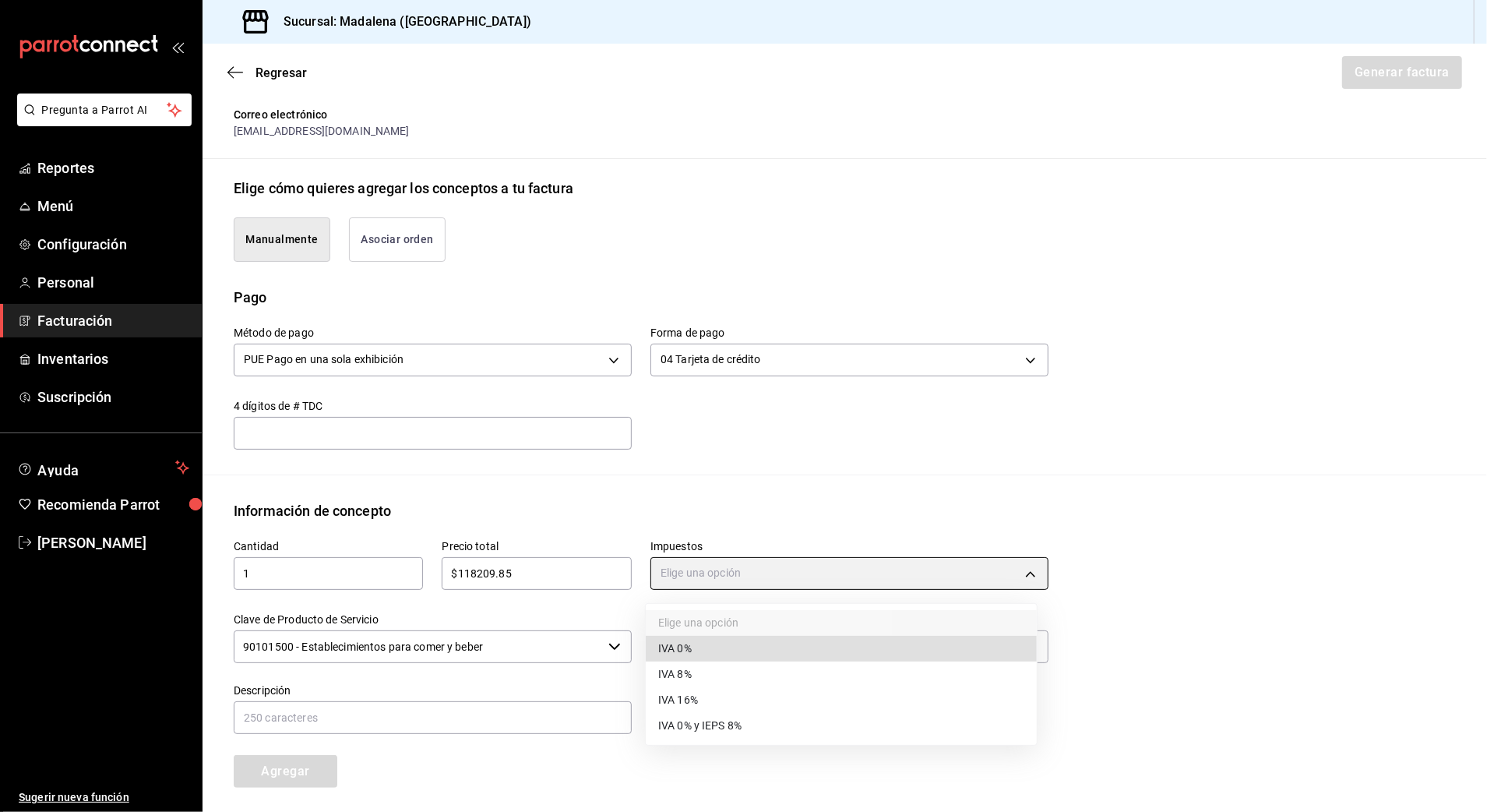
type input "IVA_16"
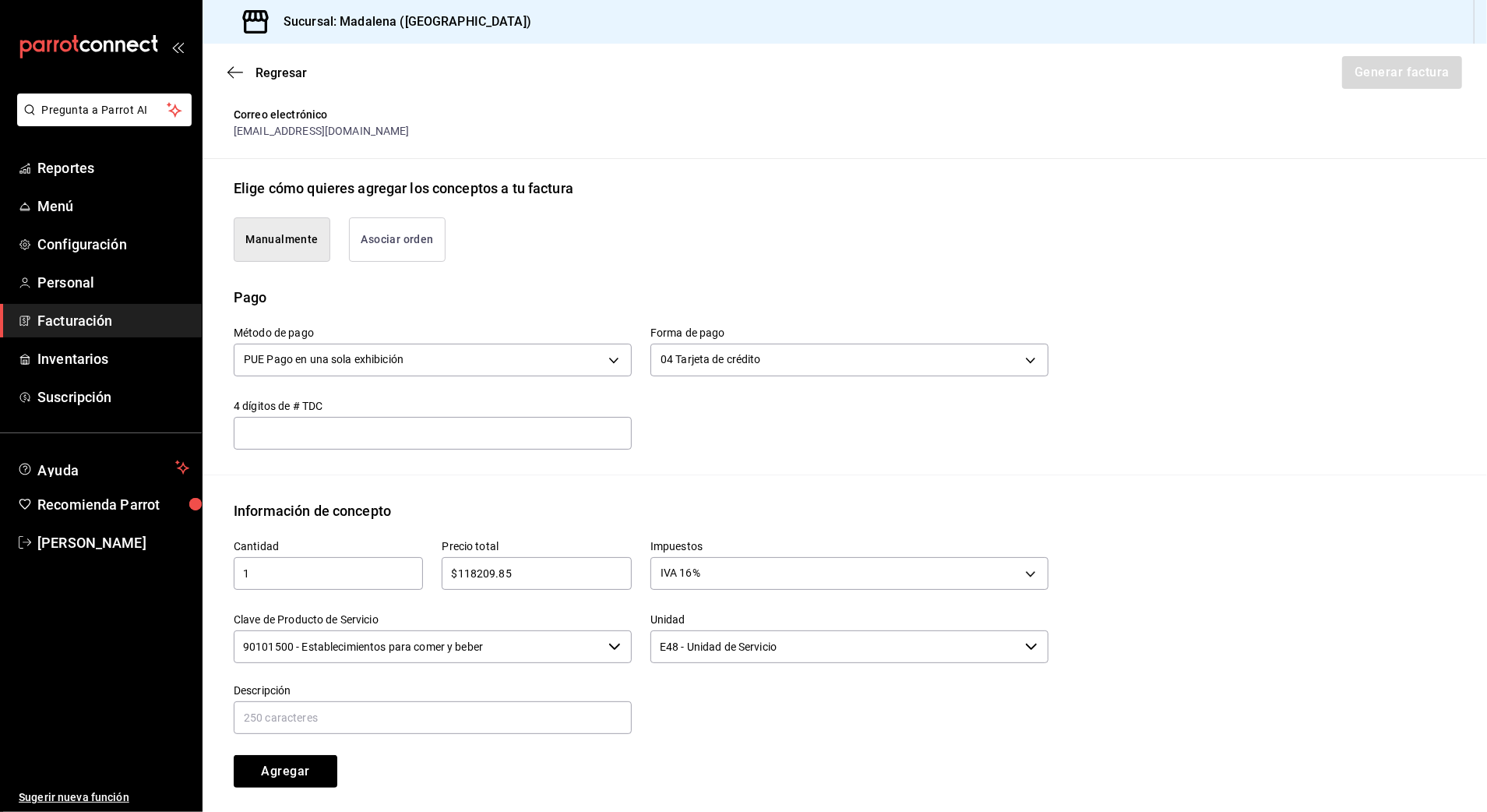
click at [524, 643] on input "90101500 - Establecimientos para comer y beber" at bounding box center [418, 646] width 368 height 33
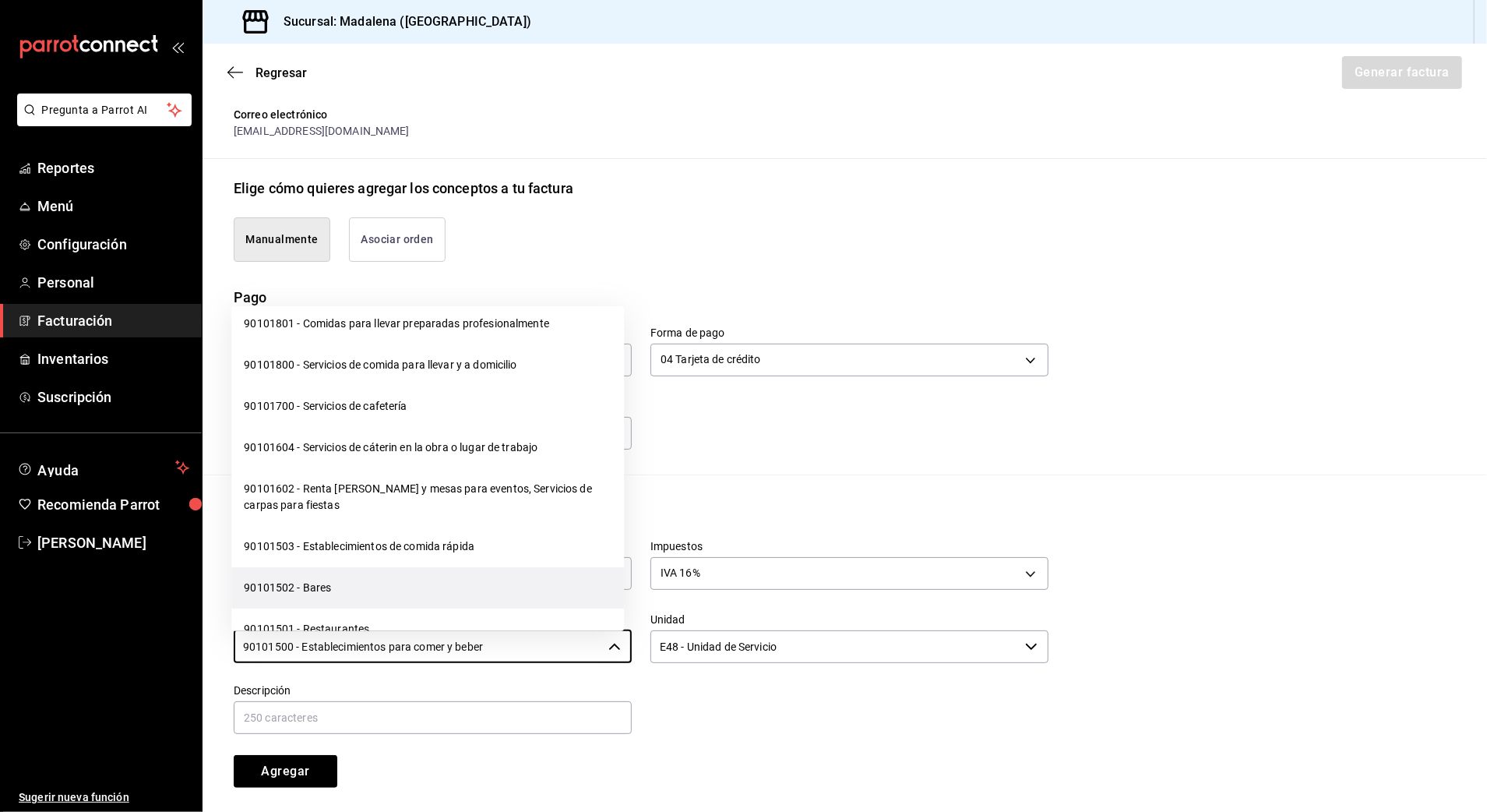
scroll to position [207, 0]
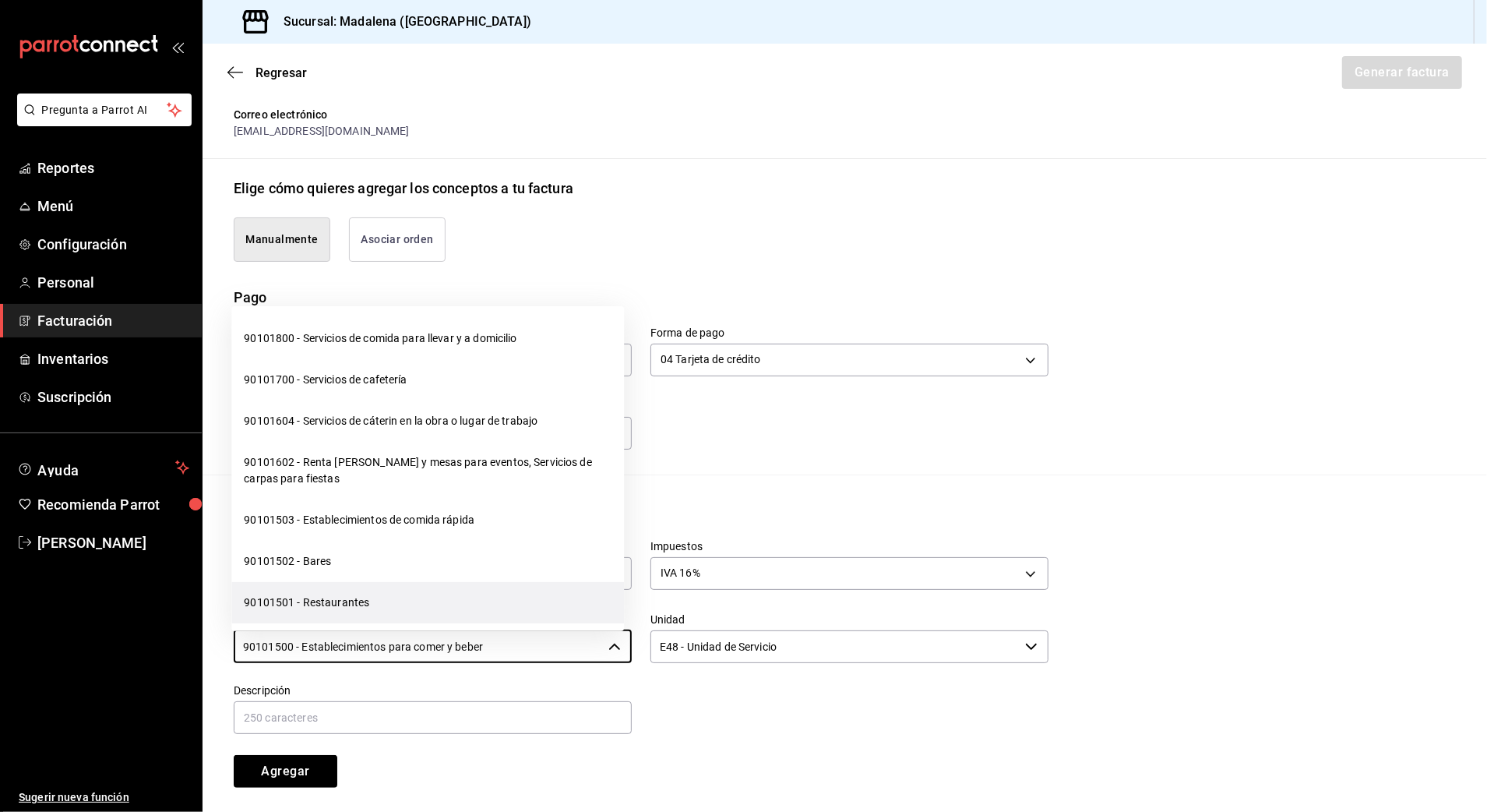
click at [319, 602] on li "90101501 - Restaurantes" at bounding box center [427, 602] width 393 height 41
type input "90101501 - Restaurantes"
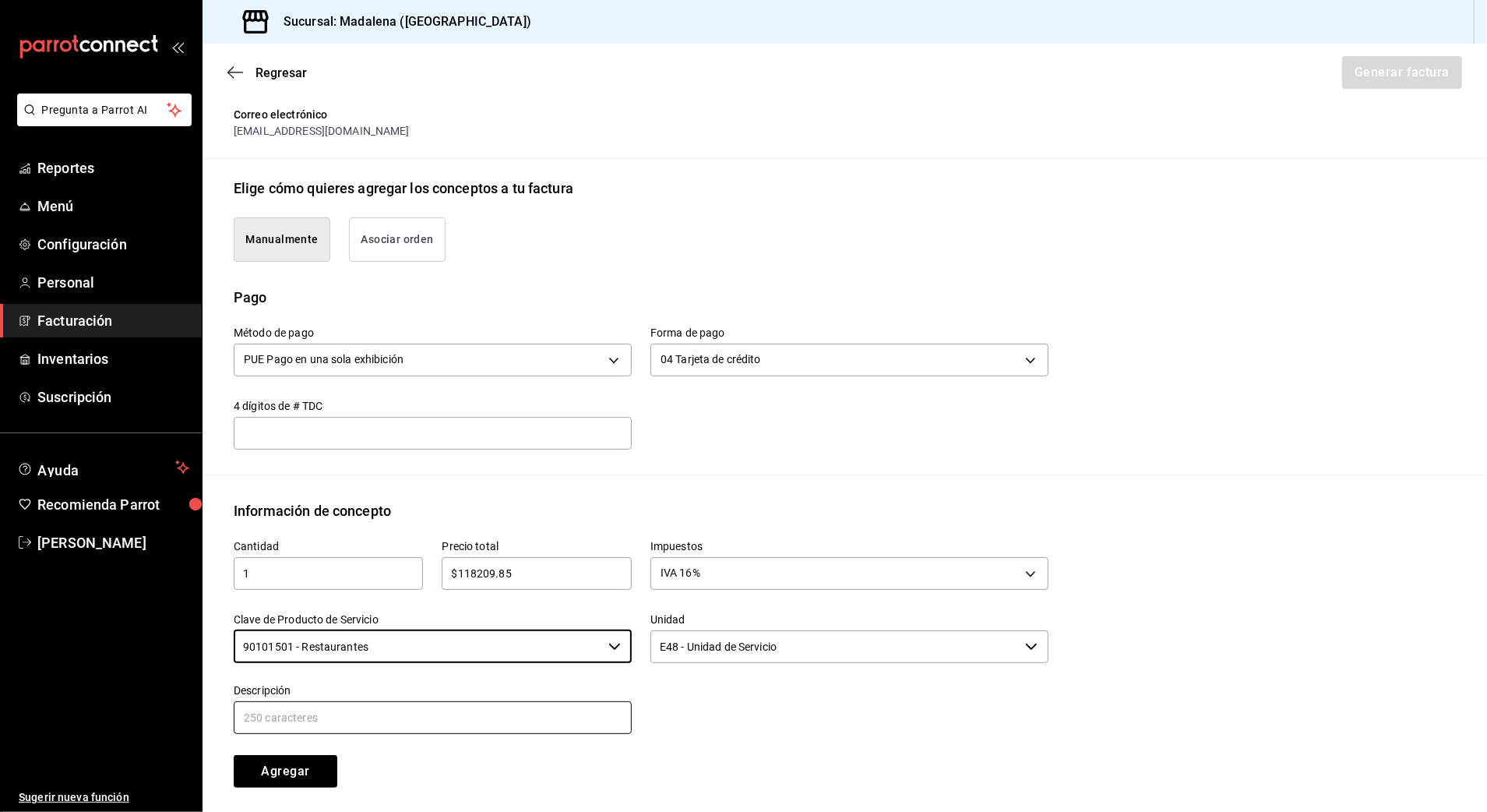
click at [338, 711] on input "text" at bounding box center [433, 717] width 398 height 33
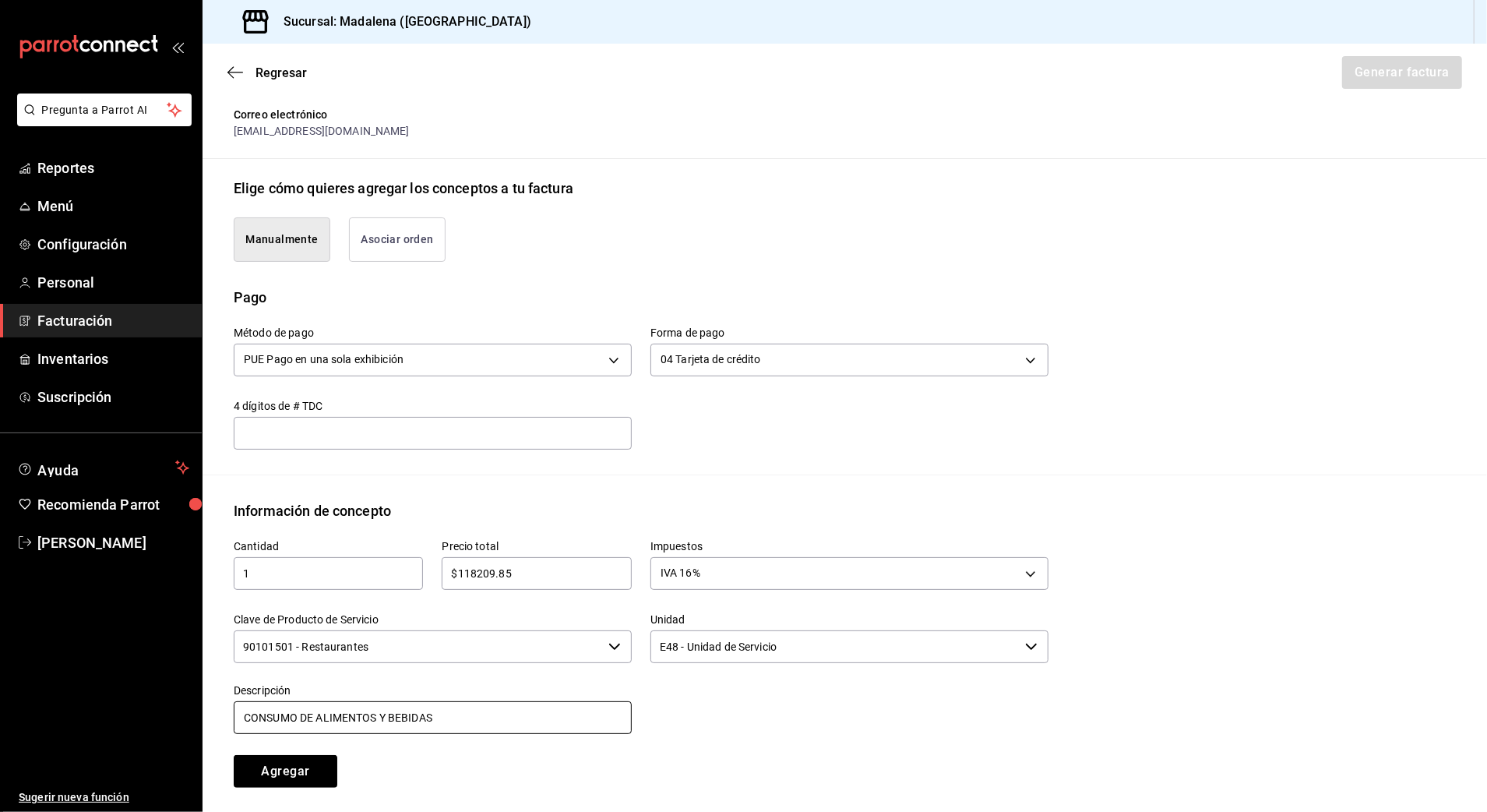
type input "CONSUMO DE ALIMENTOS Y BEBIDAS"
click at [754, 703] on div at bounding box center [840, 700] width 417 height 71
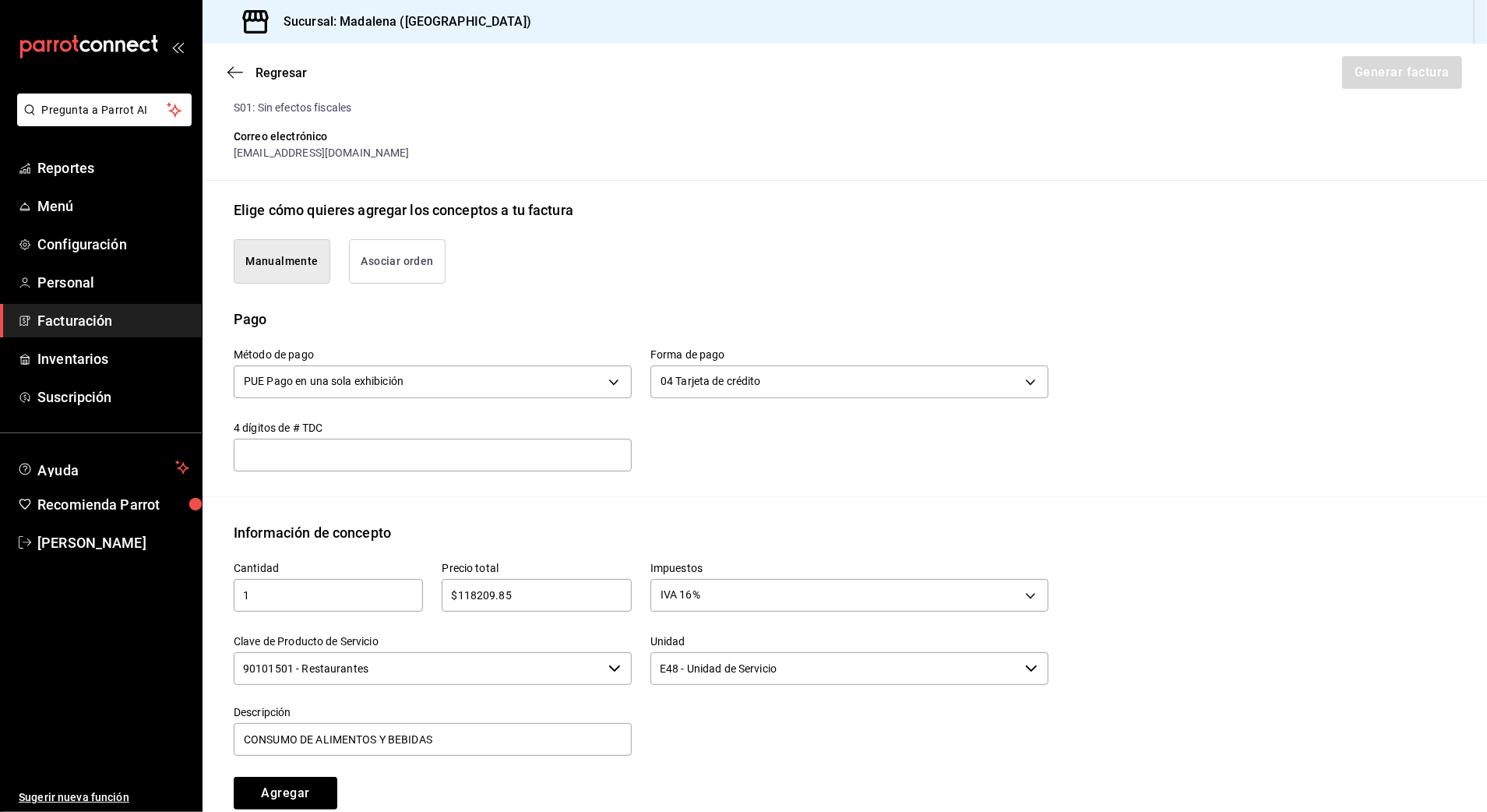
scroll to position [478, 0]
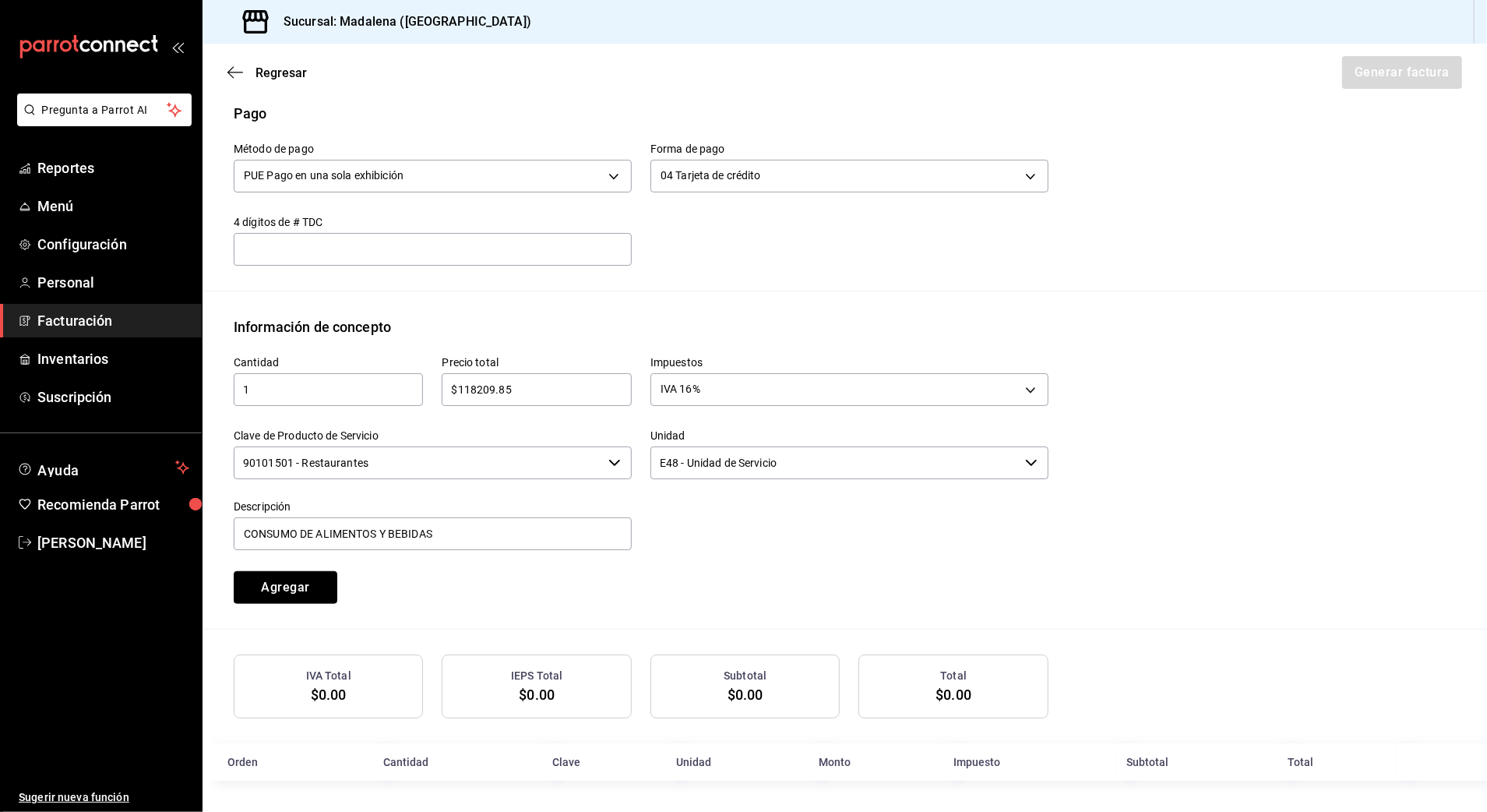
click at [321, 571] on button "Agregar" at bounding box center [285, 587] width 104 height 33
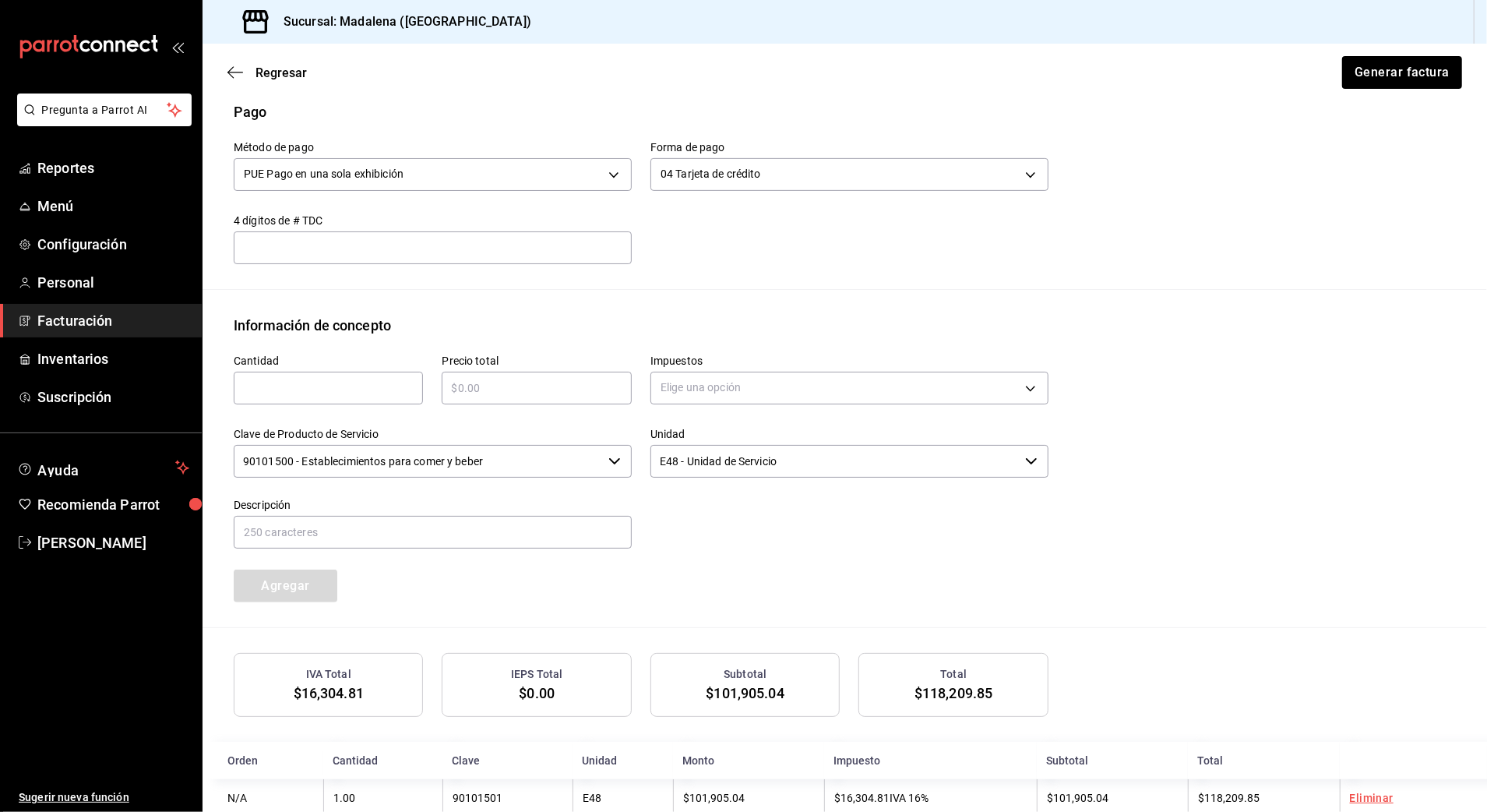
click at [384, 384] on input "text" at bounding box center [328, 387] width 190 height 18
type input "1"
type input "$67240"
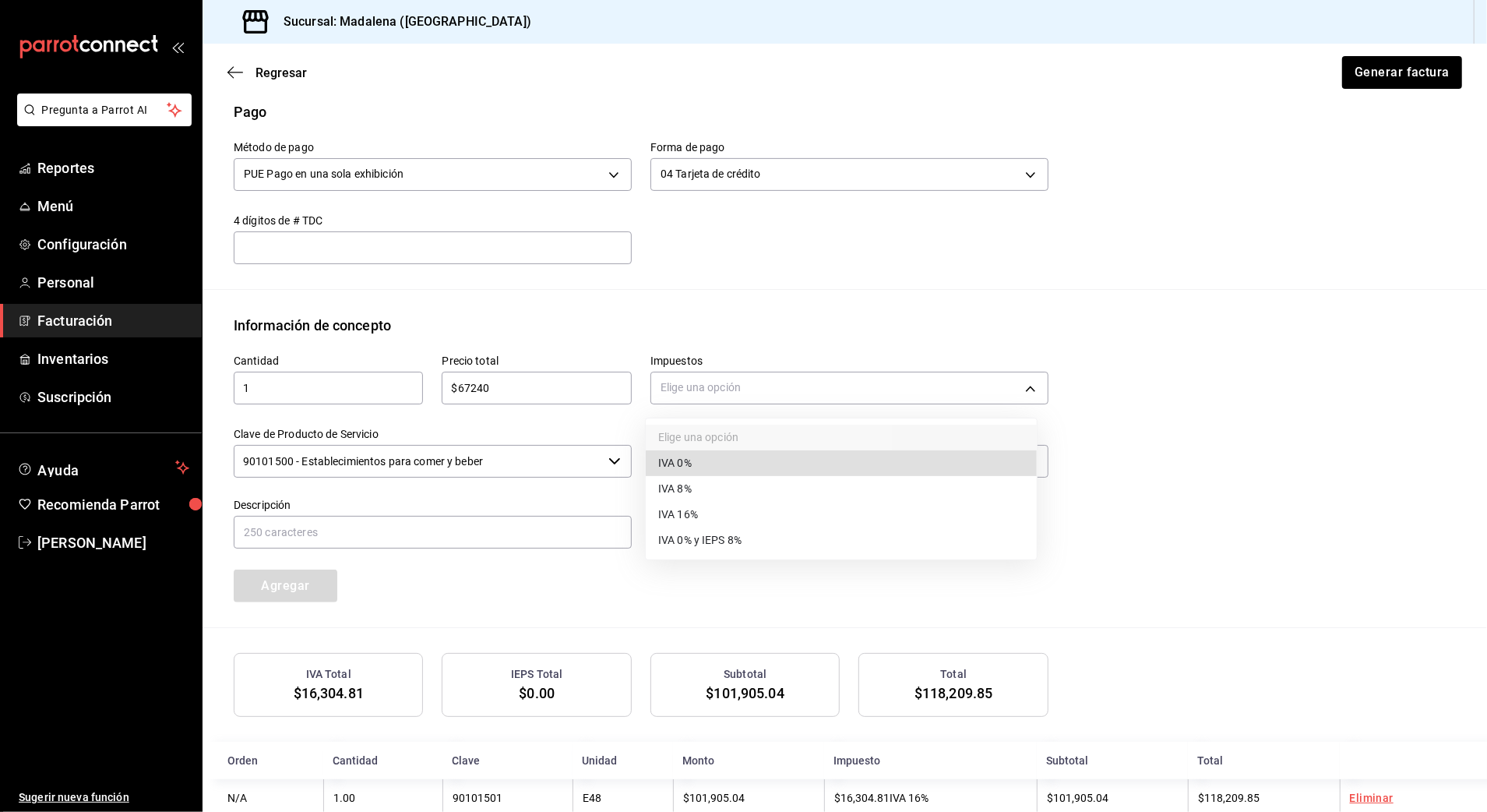
click at [760, 377] on body "Pregunta a Parrot AI Reportes Menú Configuración Personal Facturación Inventari…" at bounding box center [744, 406] width 1487 height 812
drag, startPoint x: 695, startPoint y: 471, endPoint x: 665, endPoint y: 469, distance: 30.1
click at [695, 471] on li "IVA 0%" at bounding box center [841, 463] width 391 height 25
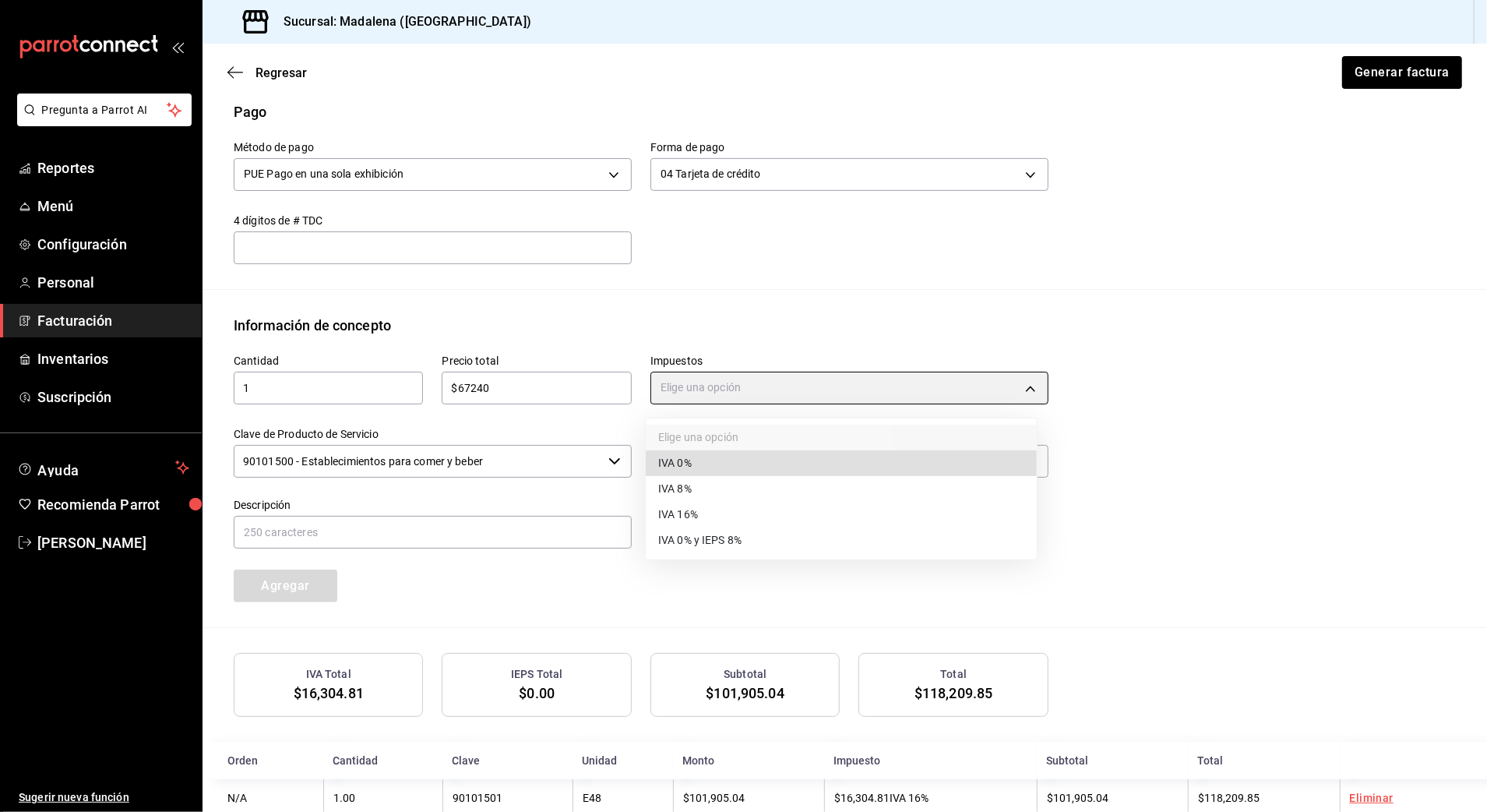
type input "IVA_0"
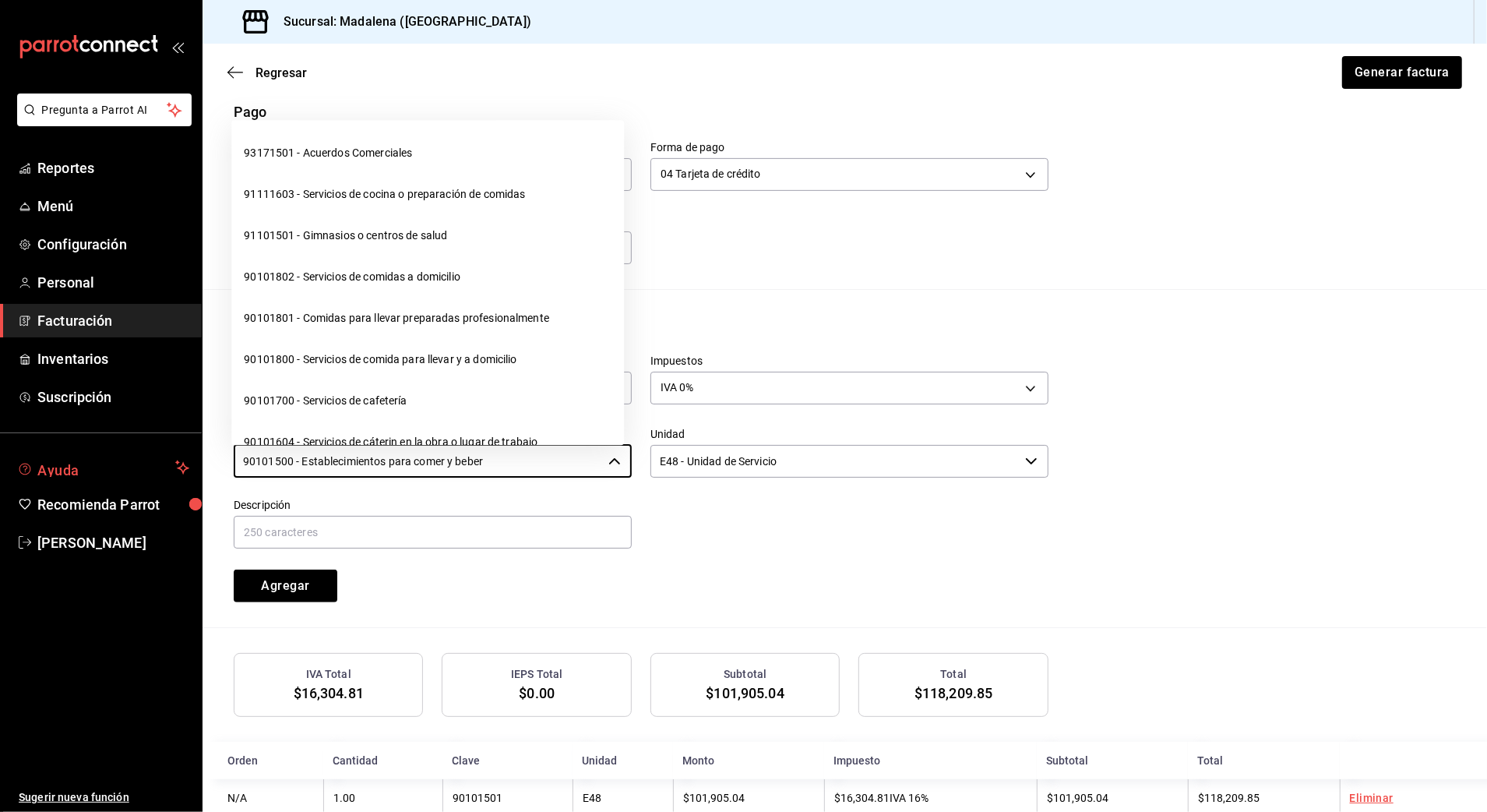
drag, startPoint x: 469, startPoint y: 469, endPoint x: 0, endPoint y: 471, distance: 469.0
click at [0, 469] on html "Pregunta a Parrot AI Reportes Menú Configuración Personal Facturación Inventari…" at bounding box center [744, 406] width 1487 height 812
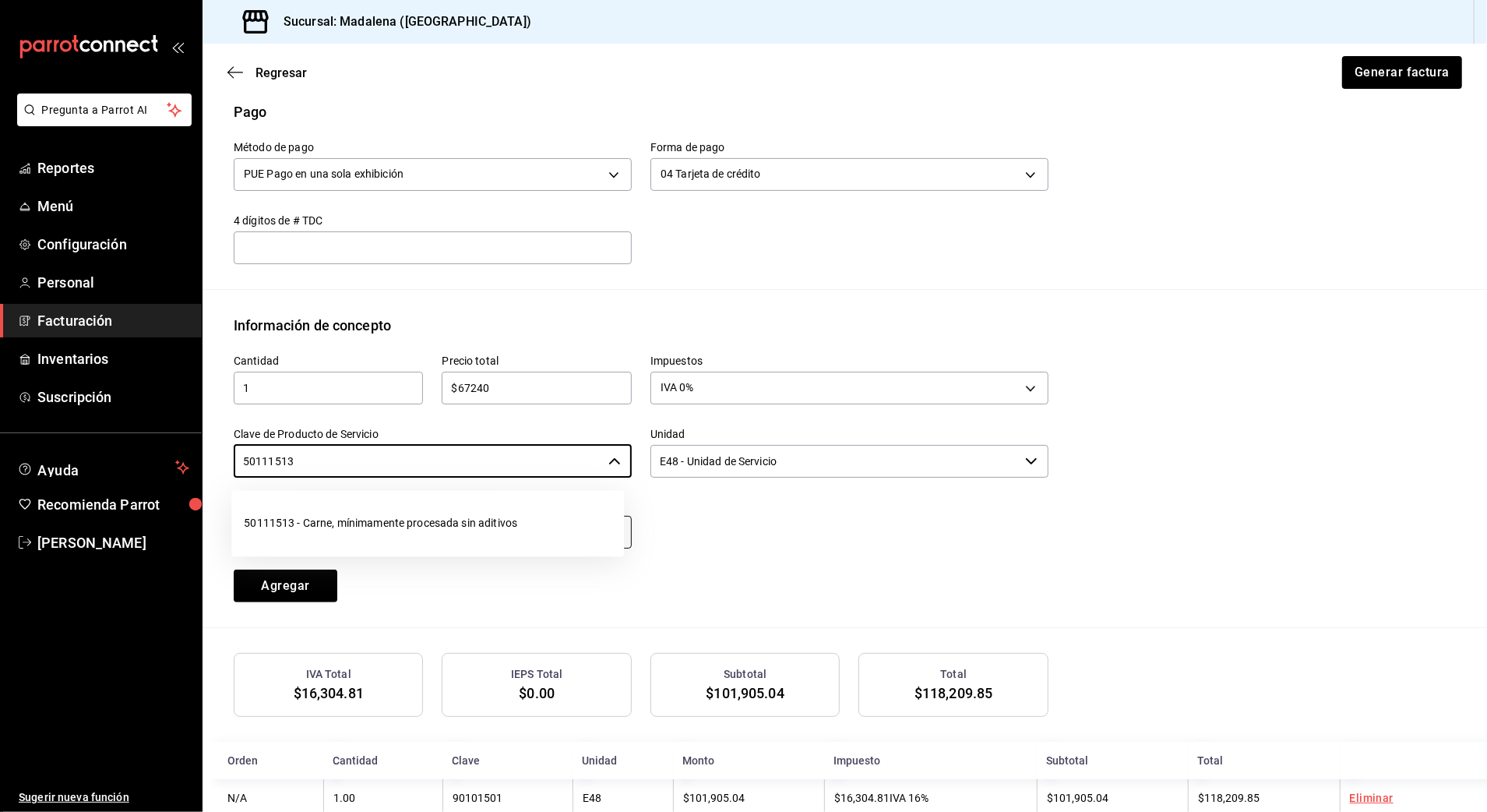
click at [414, 538] on li "50111513 - Carne, mínimamente procesada sin aditivos" at bounding box center [427, 524] width 393 height 41
type input "50111513 - Carne, mínimamente procesada sin aditivos"
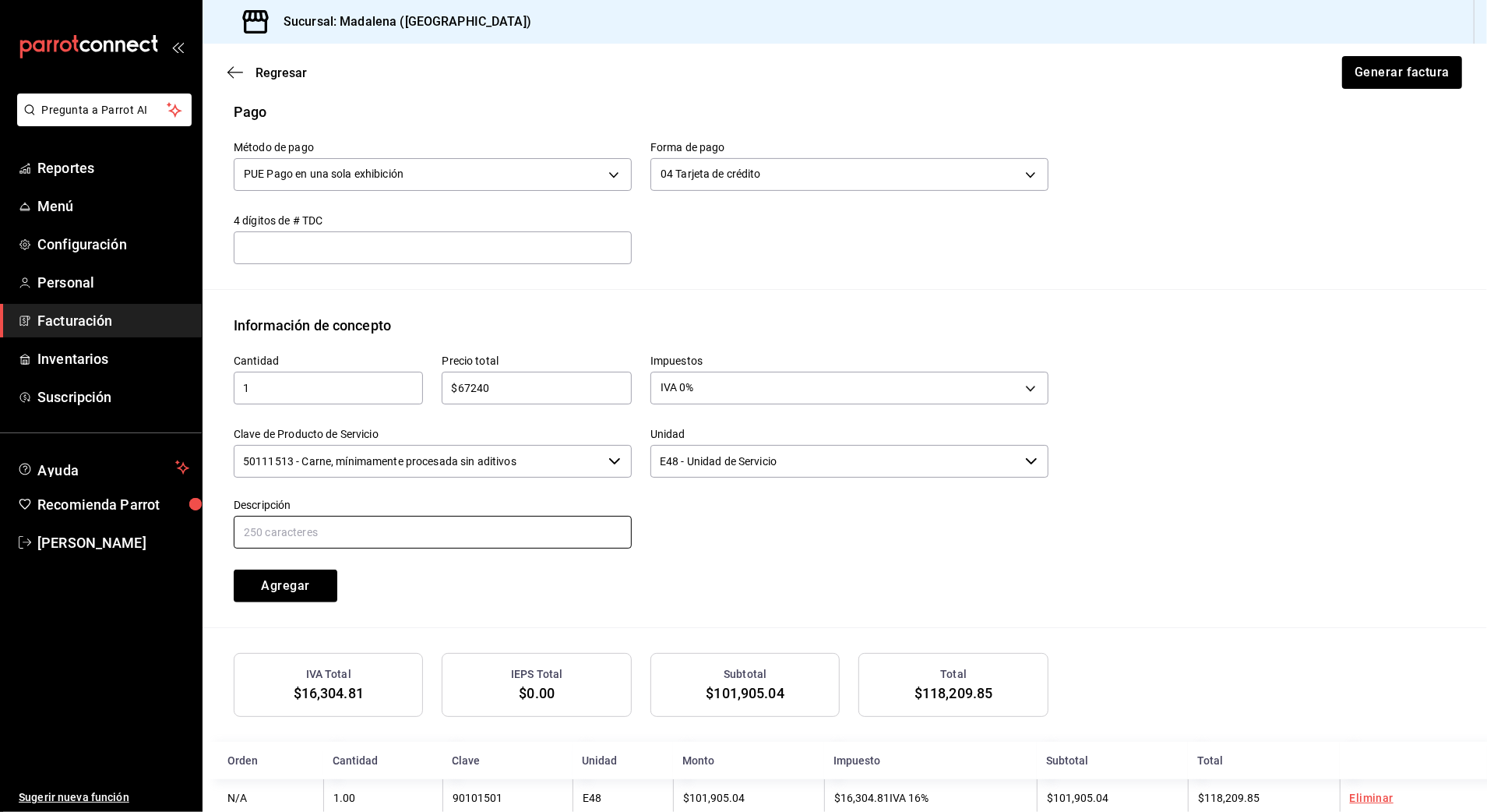
click at [356, 535] on input "text" at bounding box center [433, 532] width 398 height 33
paste input "C"
click at [381, 537] on input "text" at bounding box center [433, 532] width 398 height 33
type input "CONSUMO [PERSON_NAME]"
click at [297, 583] on button "Agregar" at bounding box center [285, 586] width 104 height 33
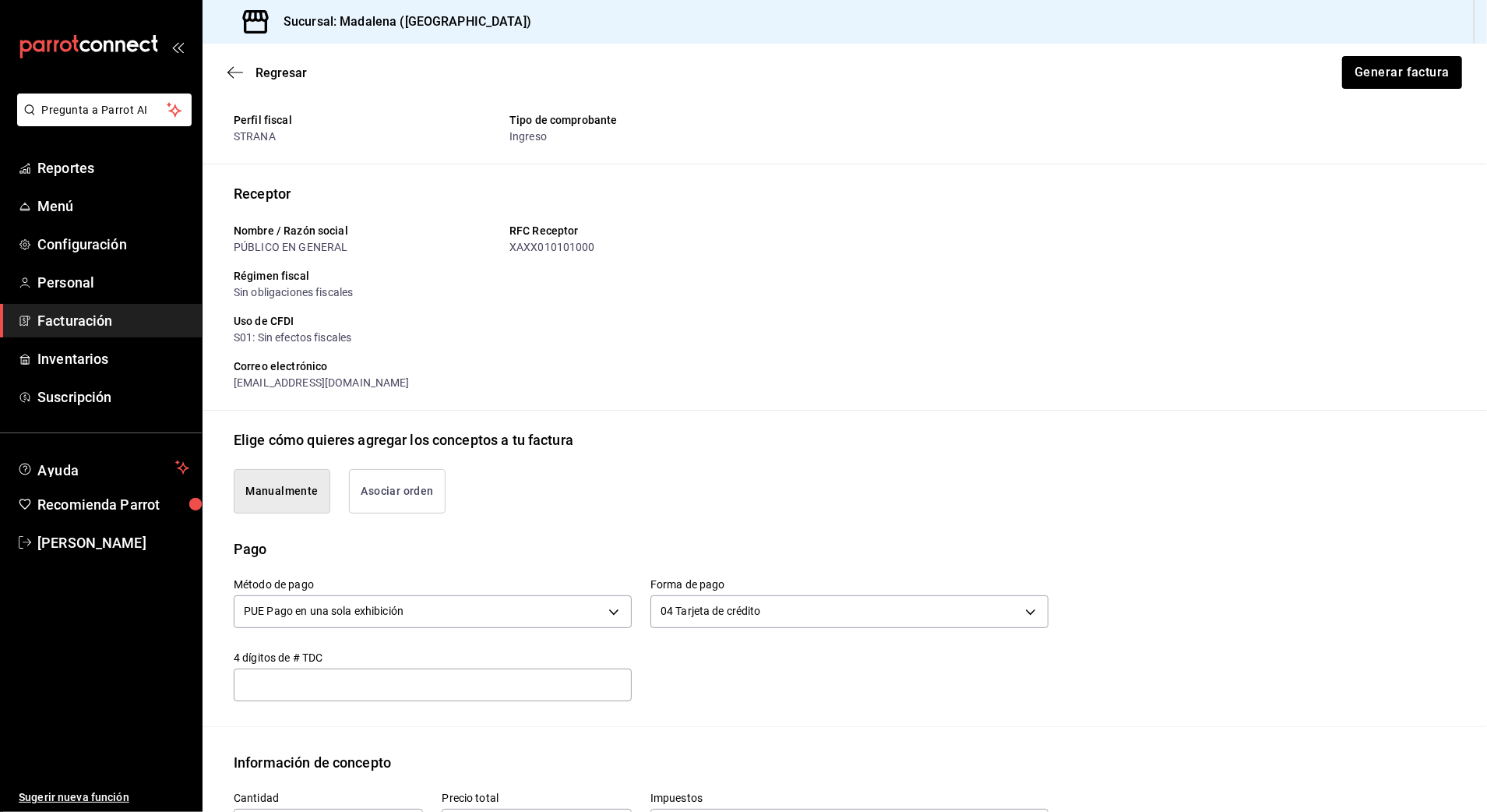
scroll to position [38, 0]
click at [1382, 82] on button "Generar factura" at bounding box center [1402, 72] width 122 height 33
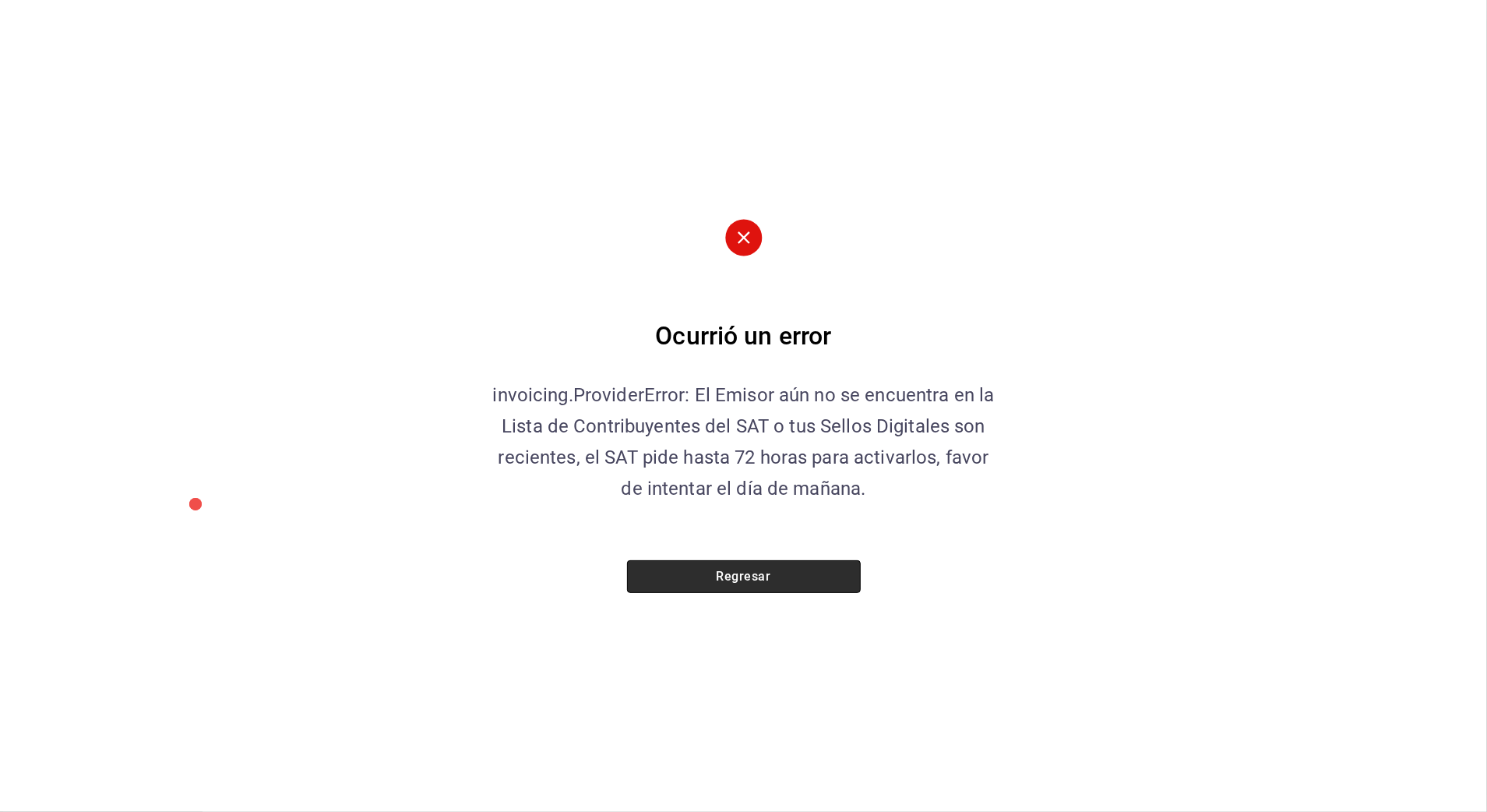
click at [765, 578] on button "Regresar" at bounding box center [744, 576] width 233 height 33
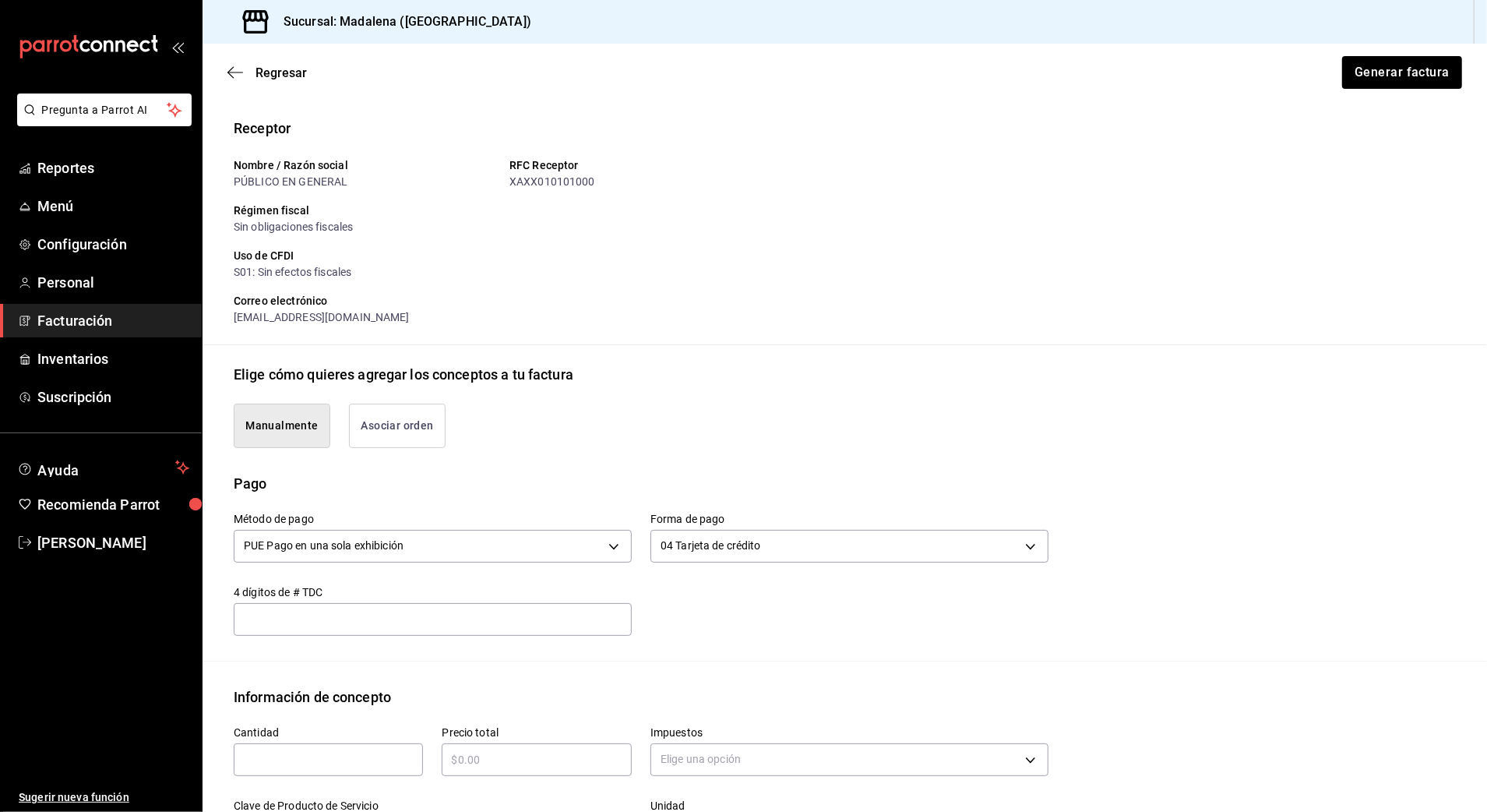
scroll to position [142, 0]
